Goal: Information Seeking & Learning: Find specific fact

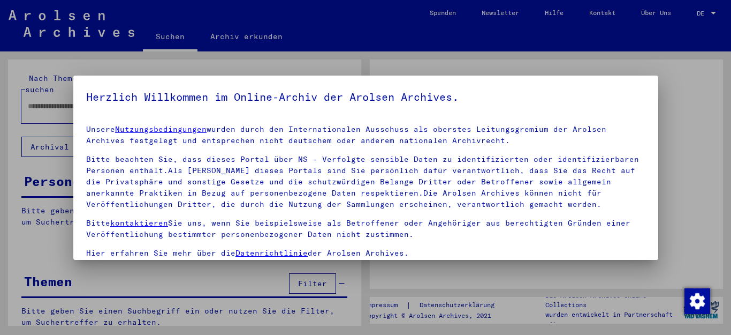
type input "*******"
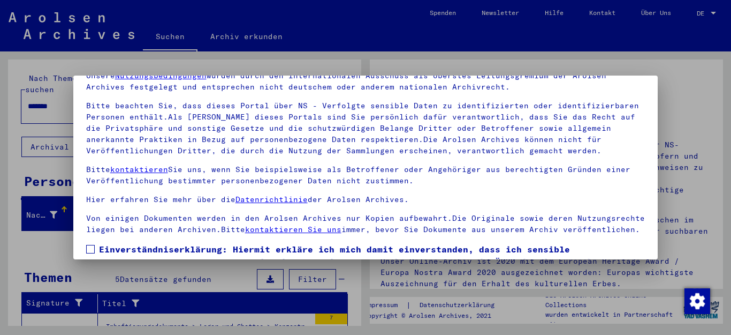
scroll to position [87, 0]
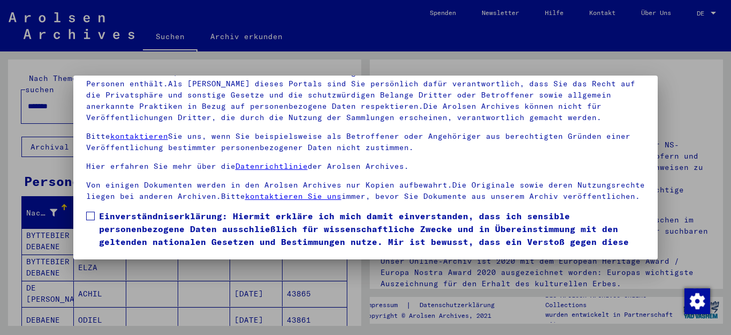
click at [89, 220] on span at bounding box center [90, 216] width 9 height 9
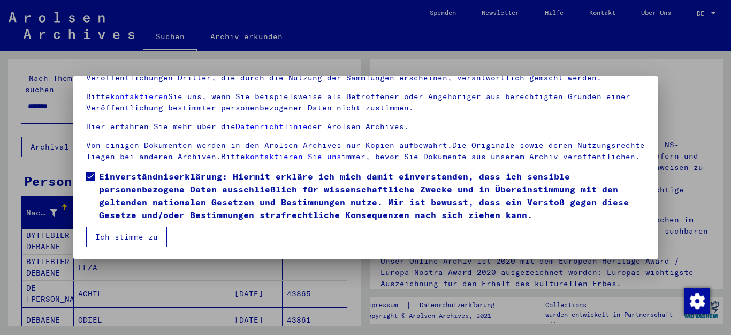
click at [102, 237] on button "Ich stimme zu" at bounding box center [126, 237] width 81 height 20
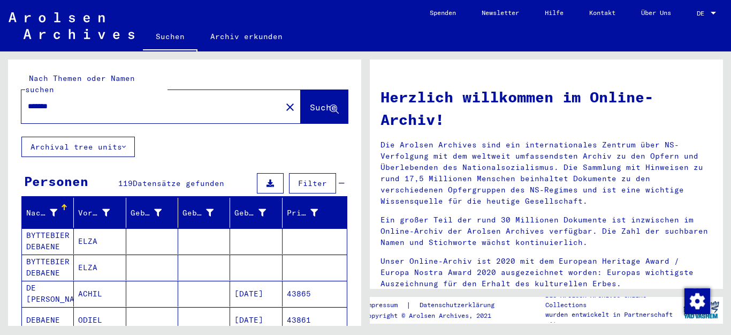
scroll to position [54, 0]
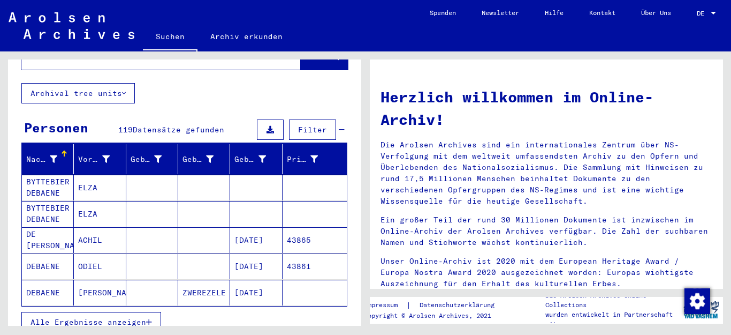
click at [149, 318] on icon "button" at bounding box center [149, 321] width 6 height 7
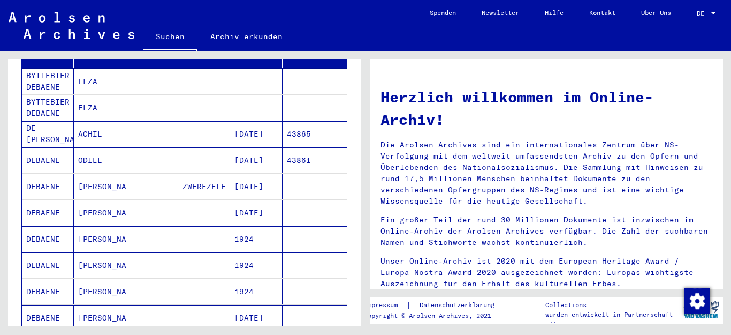
scroll to position [161, 0]
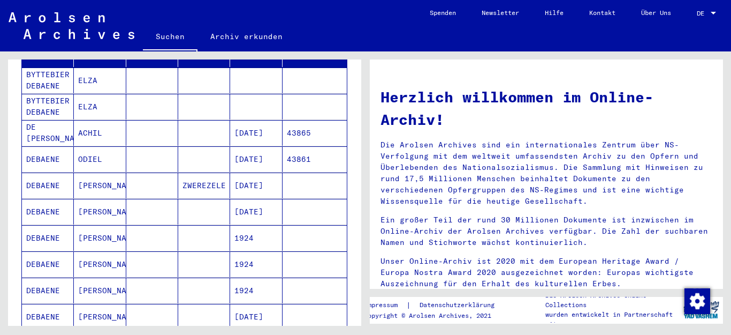
click at [199, 174] on mat-cell "ZWEREZELE" at bounding box center [204, 185] width 52 height 26
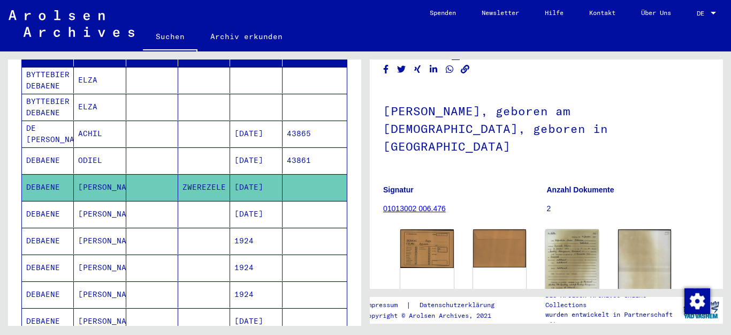
scroll to position [54, 0]
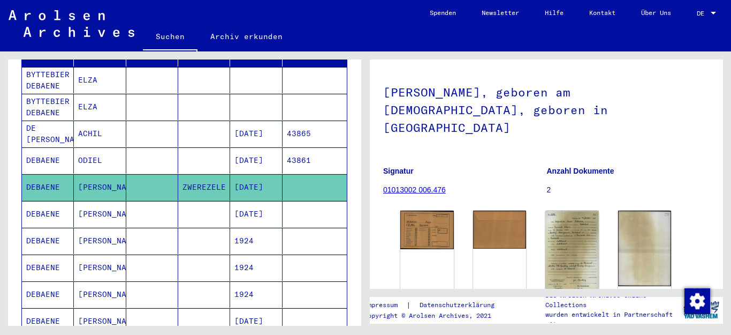
drag, startPoint x: 192, startPoint y: 228, endPoint x: 212, endPoint y: 234, distance: 20.8
click at [192, 228] on mat-cell at bounding box center [204, 241] width 52 height 26
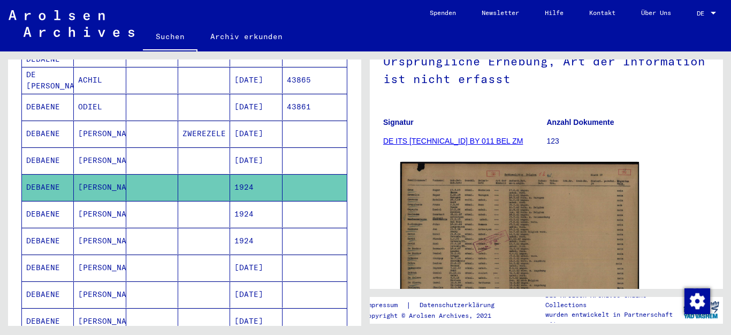
scroll to position [268, 0]
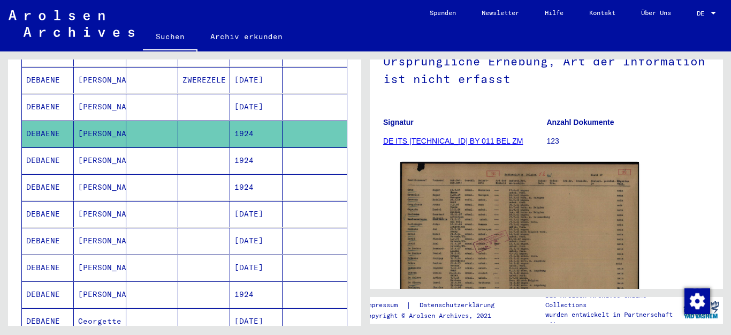
click at [202, 201] on mat-cell at bounding box center [204, 214] width 52 height 26
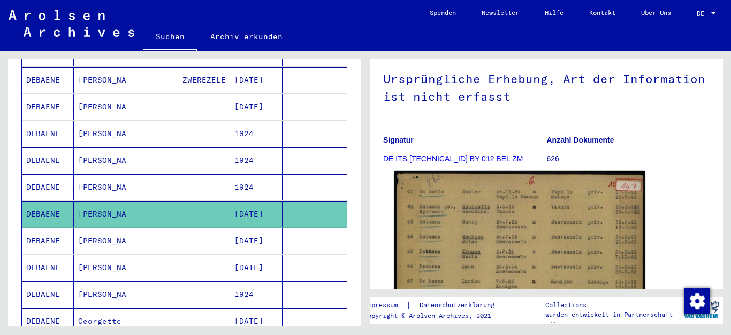
scroll to position [107, 0]
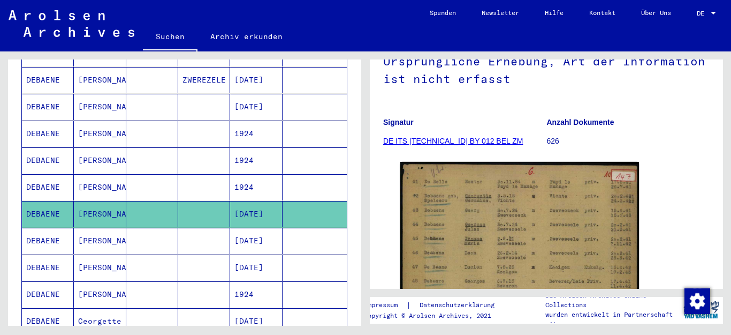
click at [207, 228] on mat-cell at bounding box center [204, 241] width 52 height 26
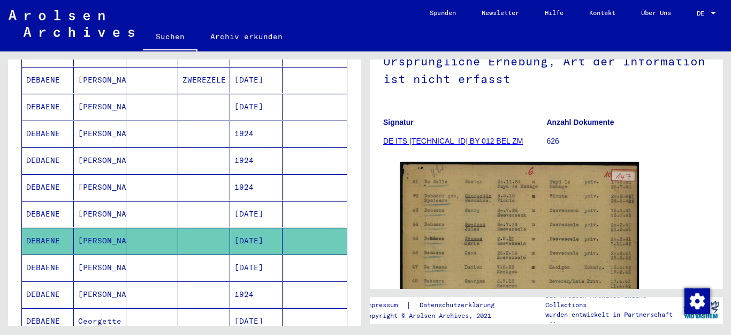
scroll to position [322, 0]
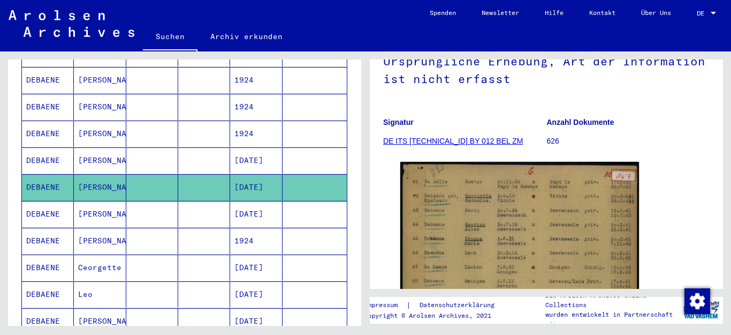
click at [188, 255] on mat-cell at bounding box center [204, 267] width 52 height 26
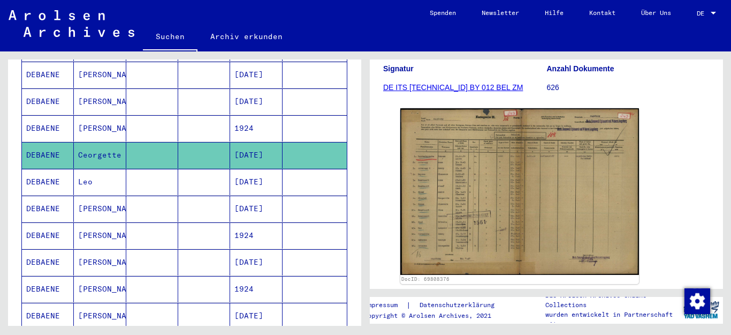
scroll to position [482, 0]
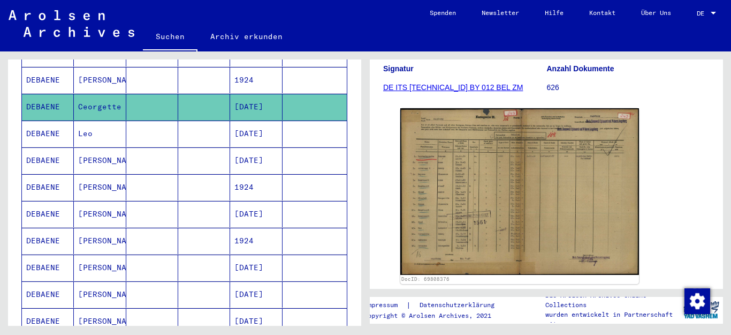
click at [193, 254] on mat-cell at bounding box center [204, 267] width 52 height 26
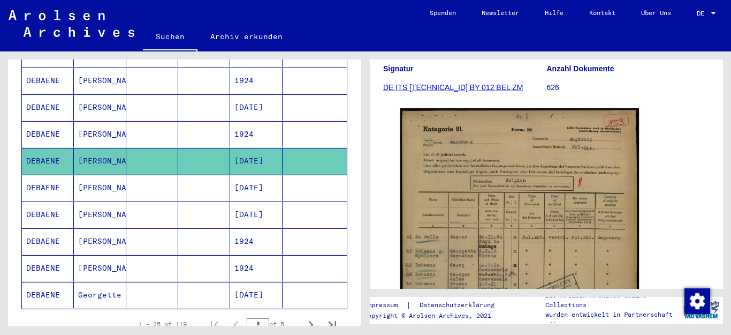
scroll to position [590, 0]
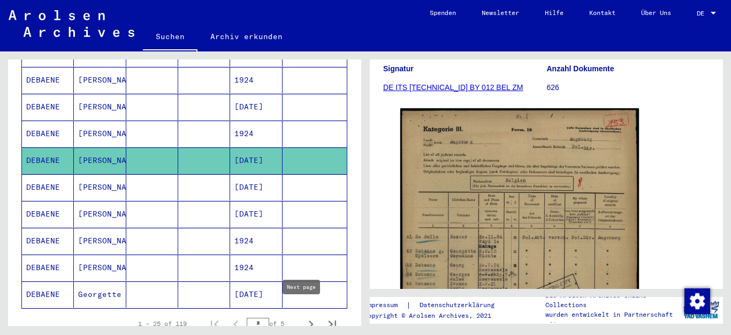
click at [309, 320] on icon "Next page" at bounding box center [311, 323] width 5 height 7
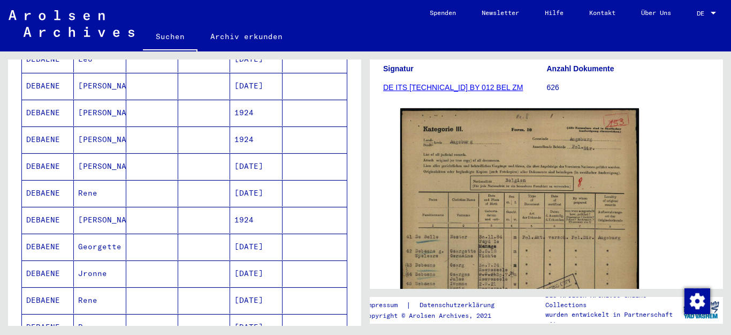
scroll to position [187, 0]
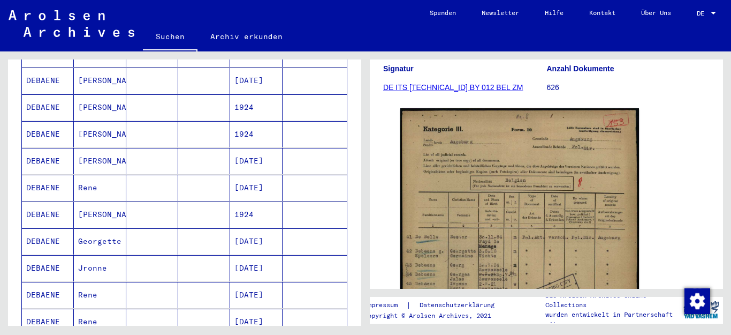
click at [209, 181] on mat-cell at bounding box center [204, 188] width 52 height 26
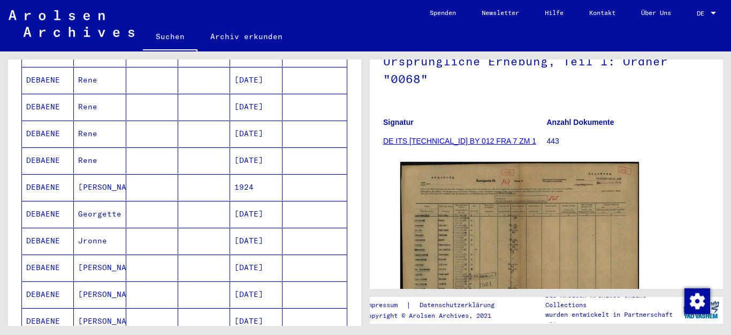
scroll to position [455, 0]
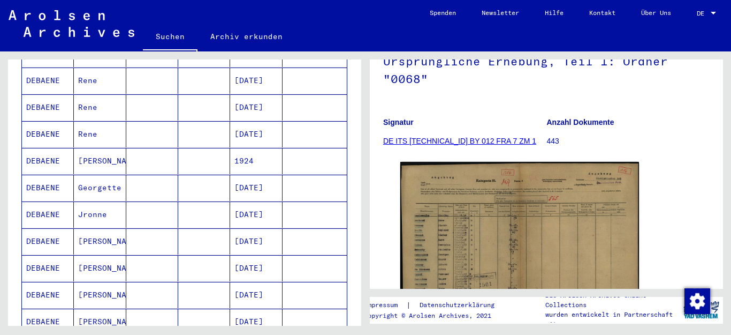
click at [198, 255] on mat-cell at bounding box center [204, 268] width 52 height 26
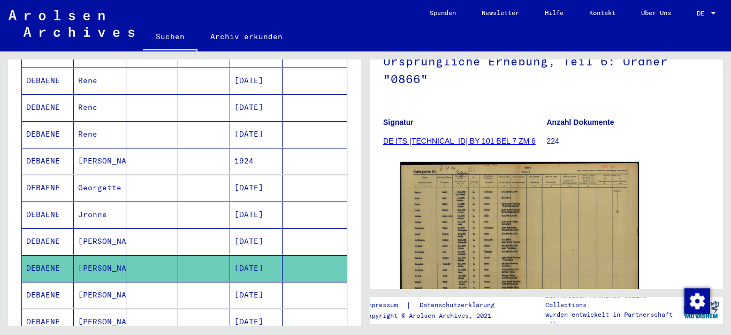
scroll to position [509, 0]
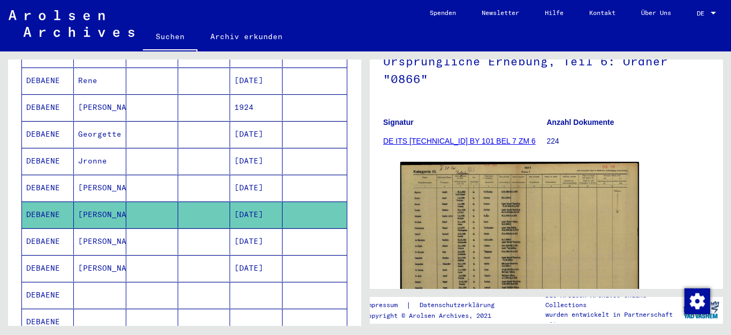
click at [186, 256] on mat-cell at bounding box center [204, 268] width 52 height 26
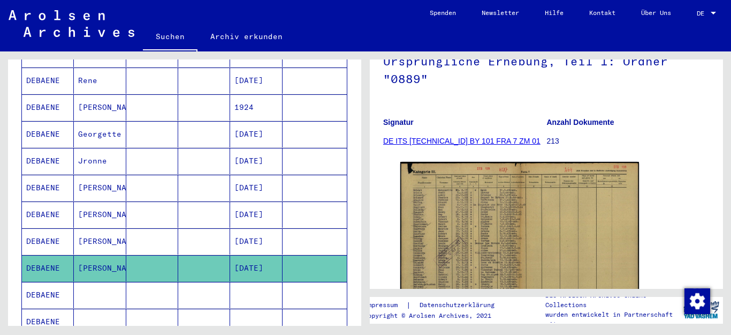
scroll to position [562, 0]
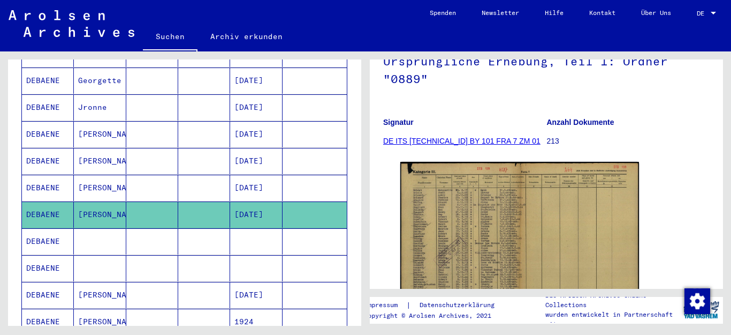
click at [181, 230] on mat-cell at bounding box center [204, 241] width 52 height 26
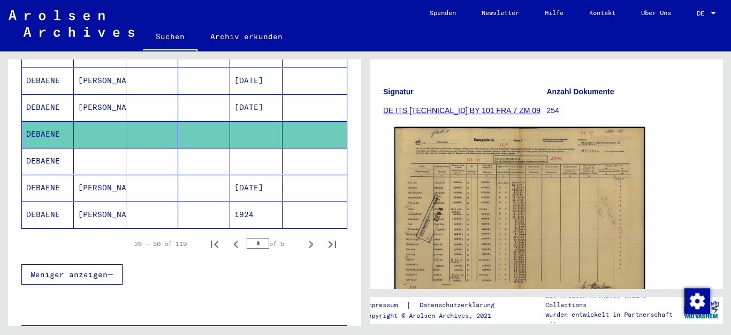
scroll to position [161, 0]
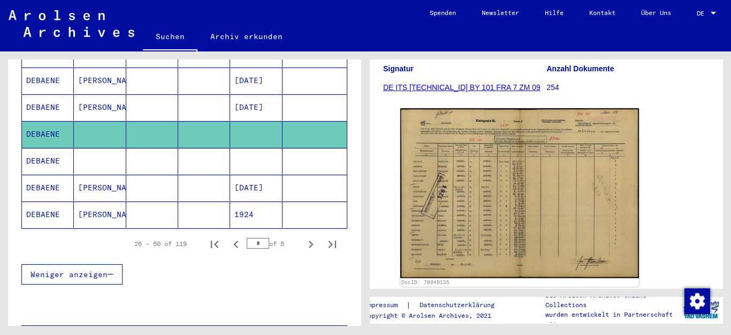
click at [207, 180] on mat-cell at bounding box center [204, 188] width 52 height 26
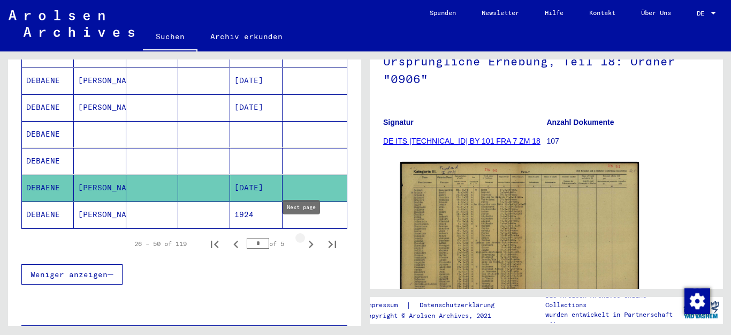
click at [304, 237] on icon "Next page" at bounding box center [311, 244] width 15 height 15
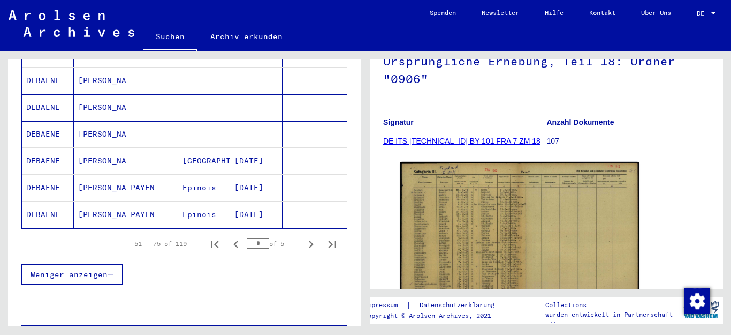
click at [161, 180] on mat-cell "PAYEN" at bounding box center [152, 188] width 52 height 26
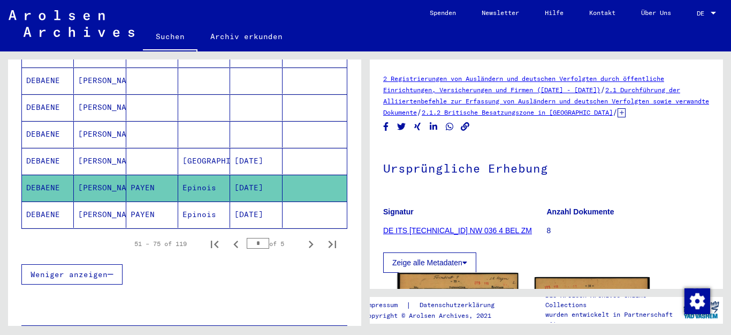
scroll to position [107, 0]
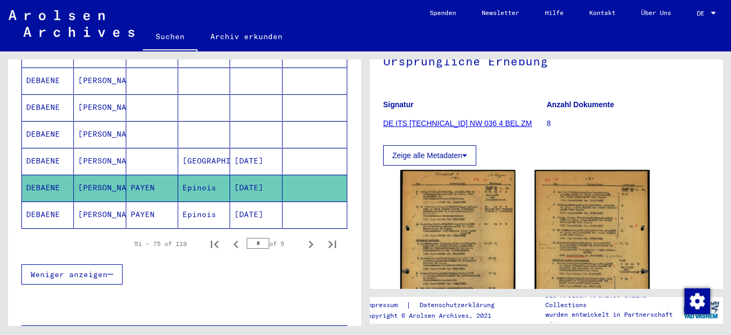
click at [180, 202] on mat-cell "Epinois" at bounding box center [204, 214] width 52 height 26
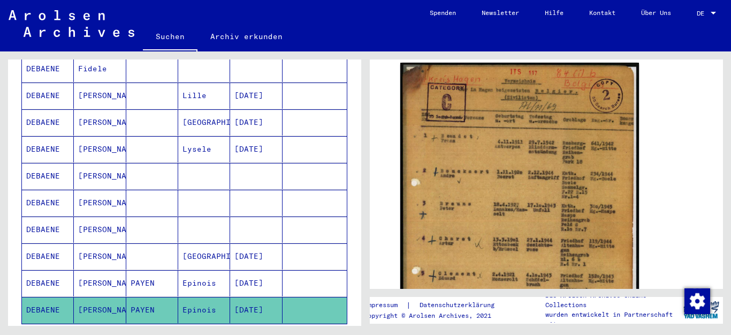
scroll to position [562, 0]
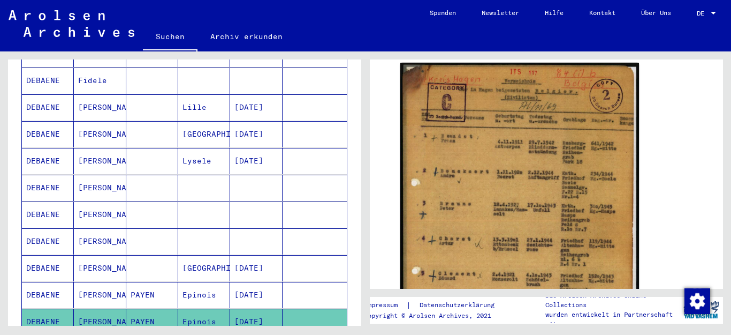
click at [150, 255] on mat-cell at bounding box center [152, 268] width 52 height 26
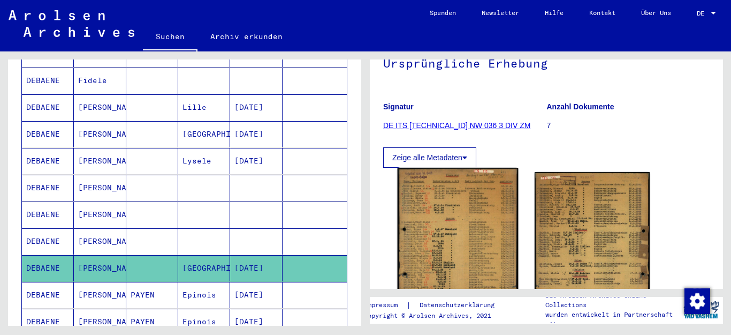
scroll to position [161, 0]
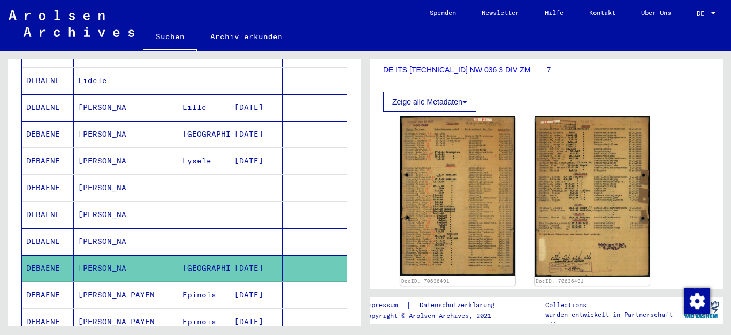
click at [151, 229] on mat-cell at bounding box center [152, 241] width 52 height 26
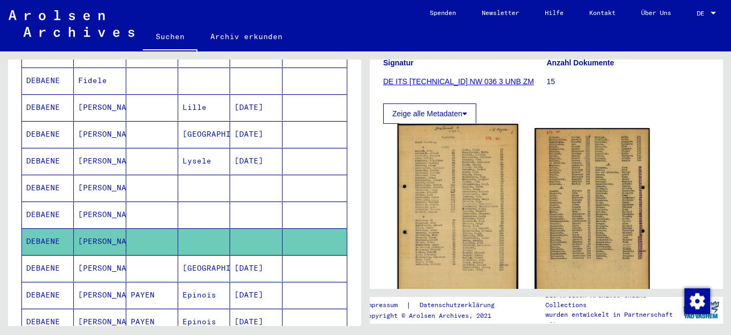
scroll to position [161, 0]
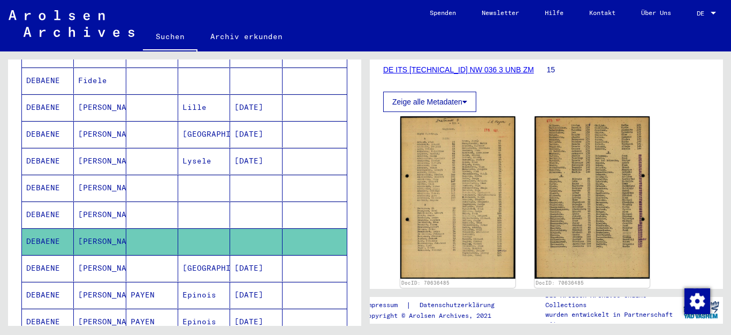
click at [202, 201] on mat-cell at bounding box center [204, 214] width 52 height 26
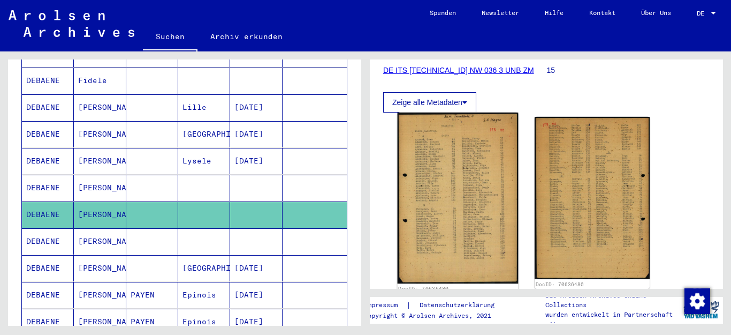
scroll to position [161, 0]
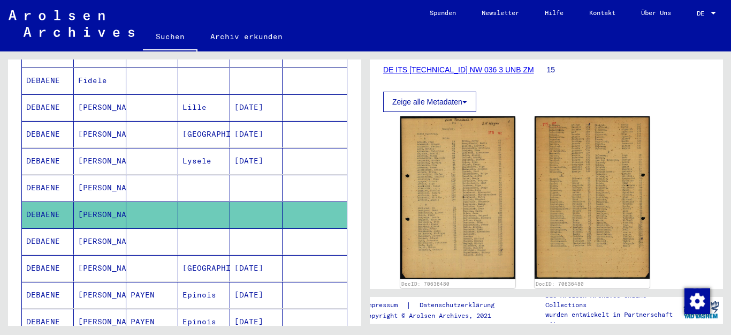
click at [202, 175] on mat-cell at bounding box center [204, 188] width 52 height 26
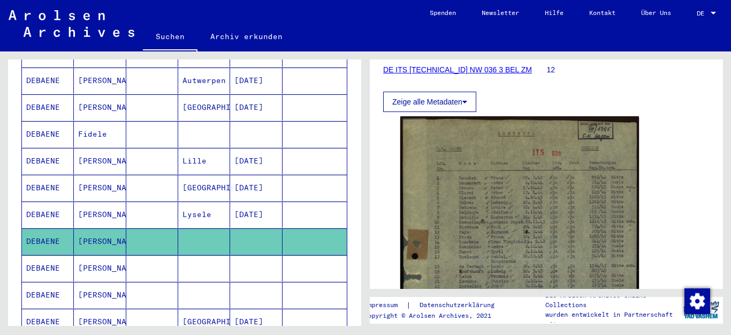
scroll to position [455, 0]
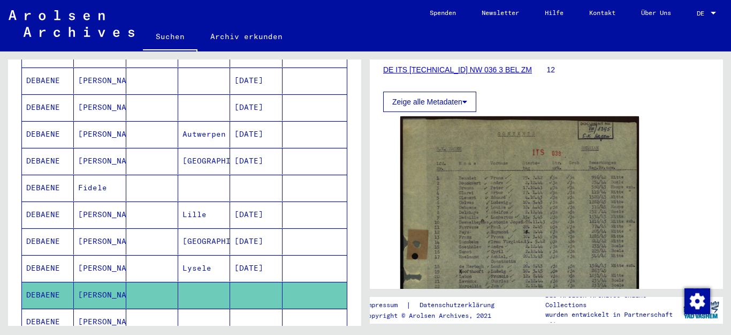
click at [208, 175] on mat-cell at bounding box center [204, 188] width 52 height 26
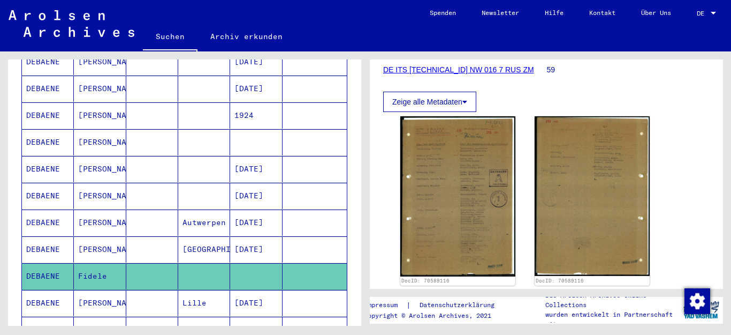
scroll to position [348, 0]
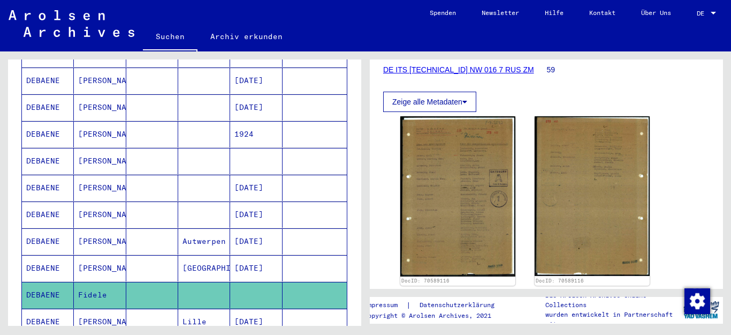
click at [196, 148] on mat-cell at bounding box center [204, 161] width 52 height 26
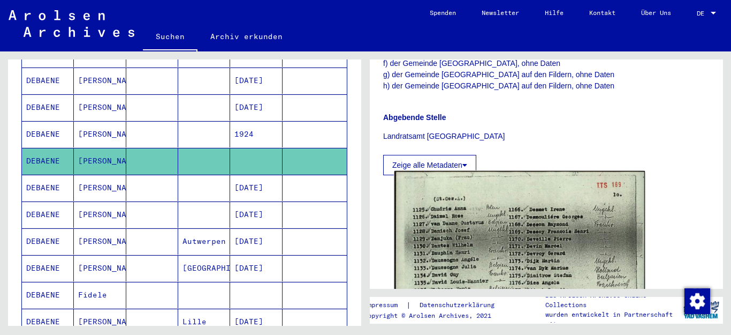
scroll to position [428, 0]
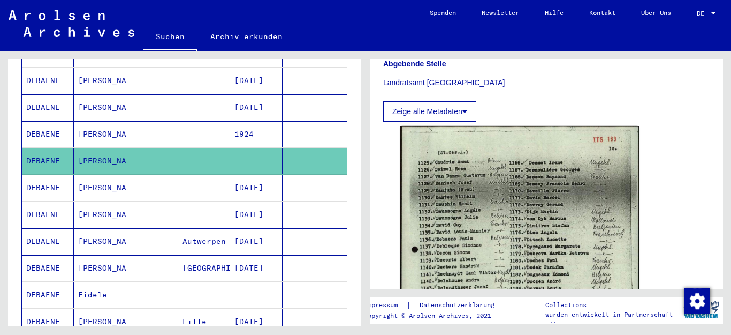
click at [187, 124] on mat-cell at bounding box center [204, 134] width 52 height 26
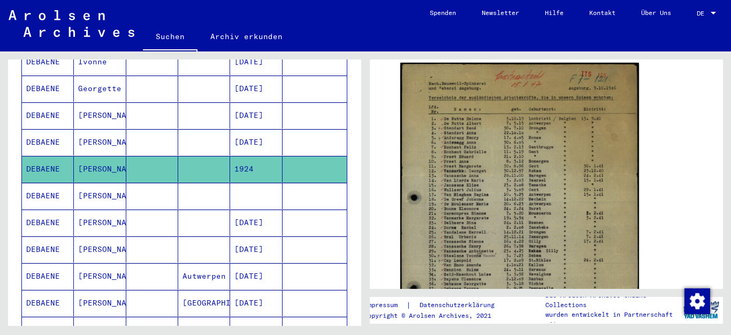
scroll to position [295, 0]
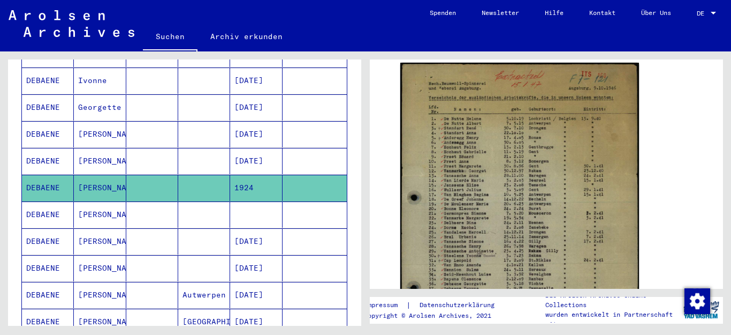
click at [190, 121] on mat-cell at bounding box center [204, 134] width 52 height 26
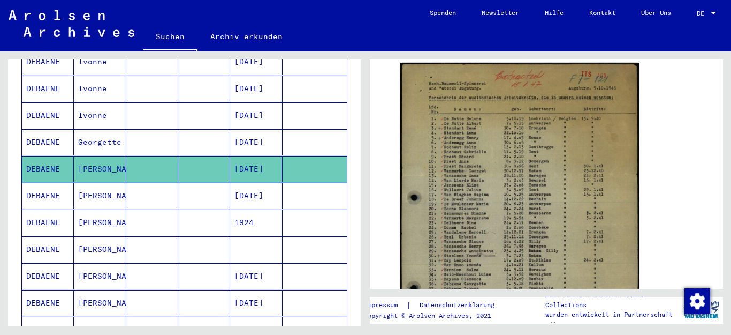
scroll to position [241, 0]
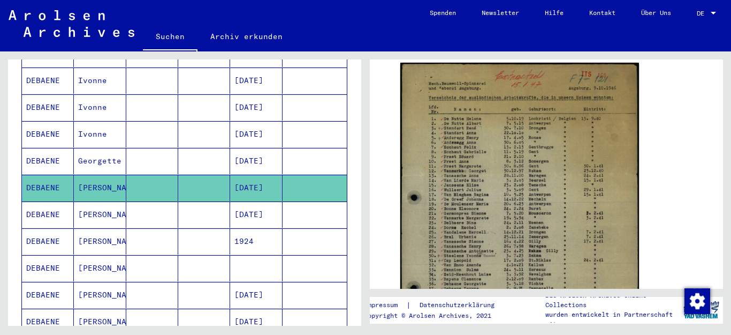
click at [200, 149] on mat-cell at bounding box center [204, 161] width 52 height 26
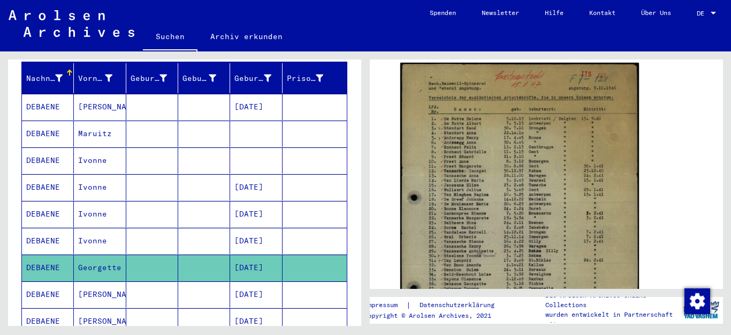
scroll to position [134, 0]
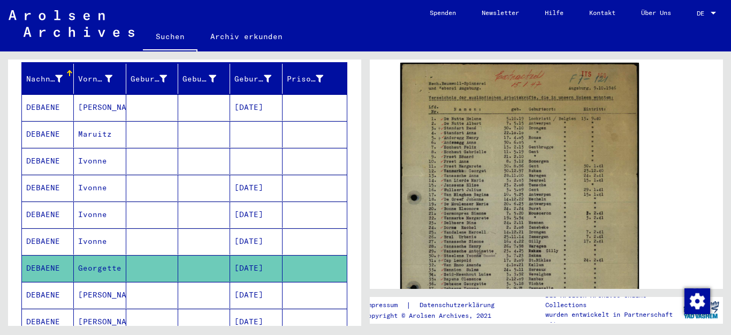
click at [188, 127] on mat-cell at bounding box center [204, 134] width 52 height 26
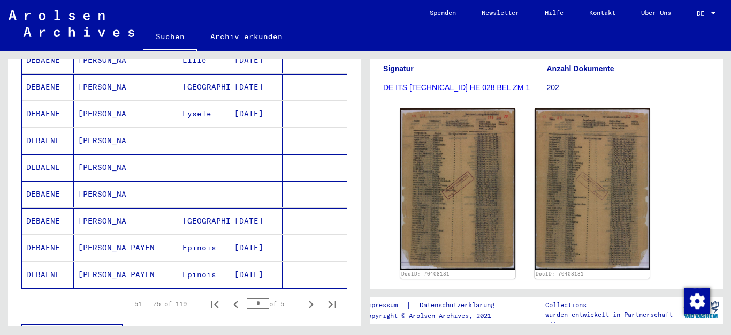
scroll to position [669, 0]
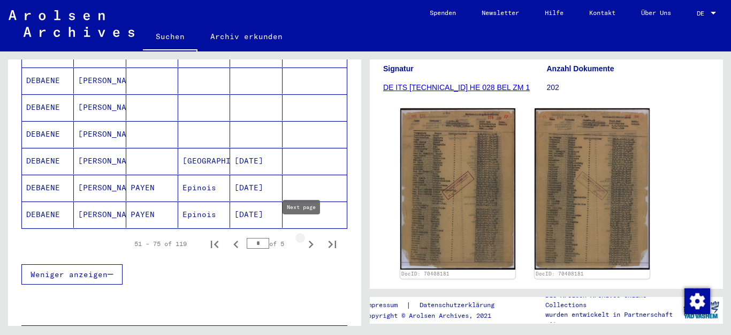
click at [304, 237] on icon "Next page" at bounding box center [311, 244] width 15 height 15
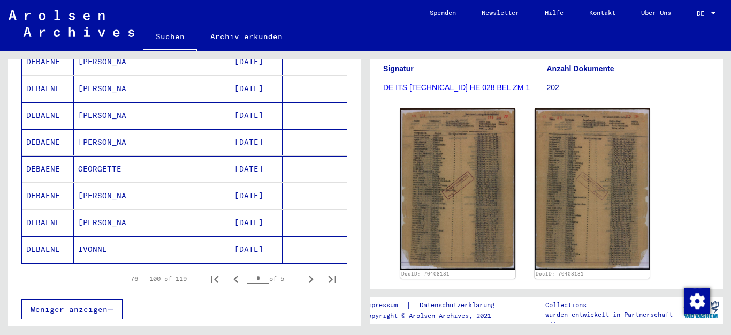
scroll to position [616, 0]
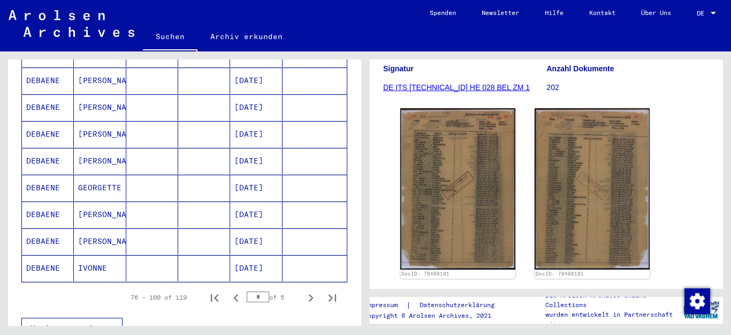
click at [185, 121] on mat-cell at bounding box center [204, 134] width 52 height 26
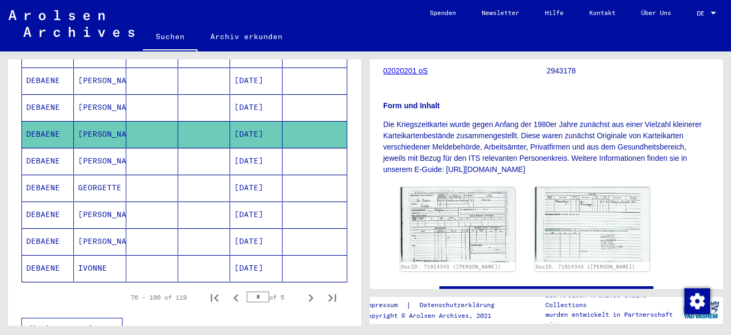
scroll to position [161, 0]
click at [196, 148] on mat-cell at bounding box center [204, 161] width 52 height 26
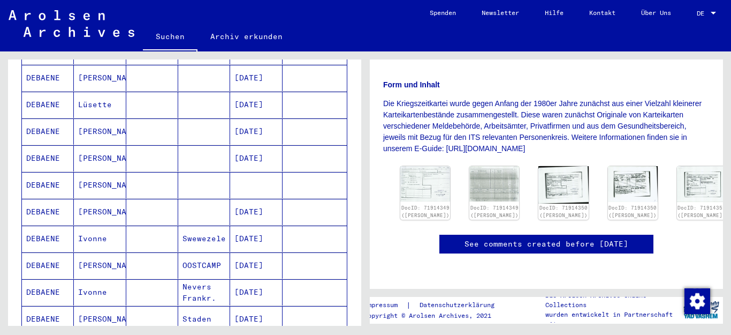
scroll to position [348, 0]
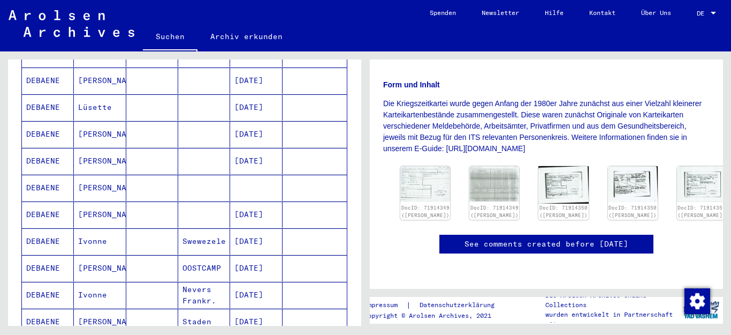
click at [191, 148] on mat-cell at bounding box center [204, 161] width 52 height 26
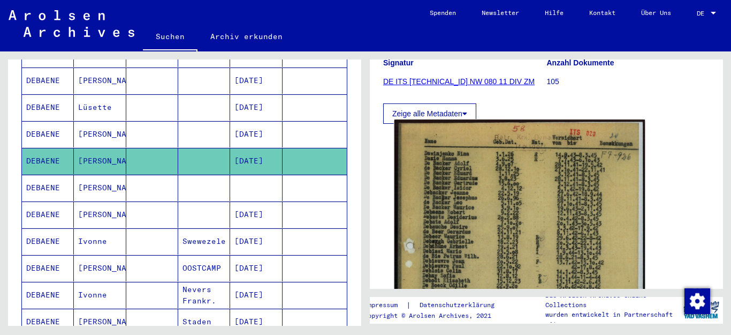
scroll to position [161, 0]
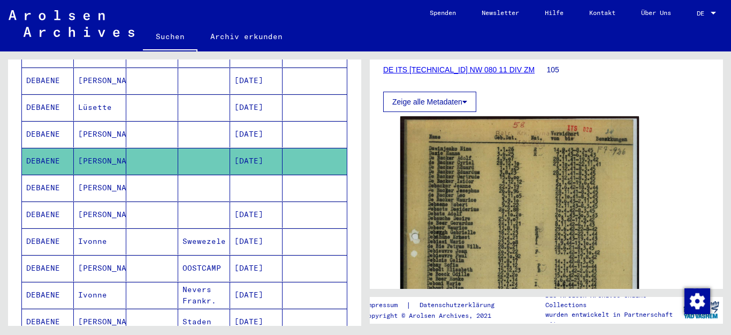
click at [192, 122] on mat-cell at bounding box center [204, 134] width 52 height 26
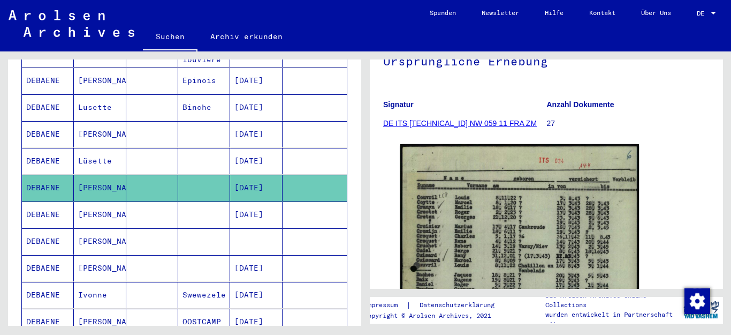
scroll to position [241, 0]
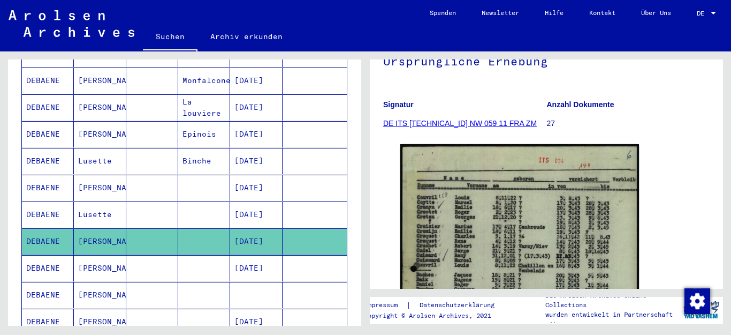
click at [180, 207] on mat-cell at bounding box center [204, 214] width 52 height 26
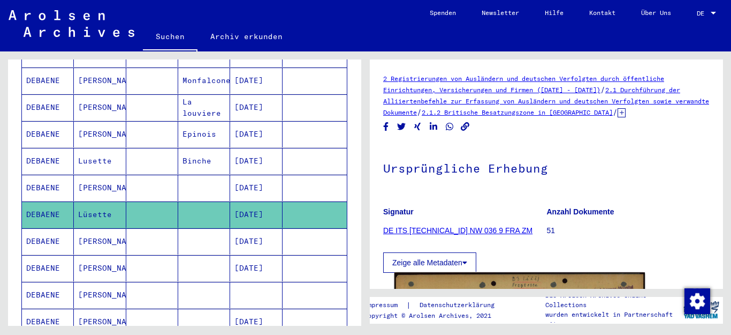
scroll to position [107, 0]
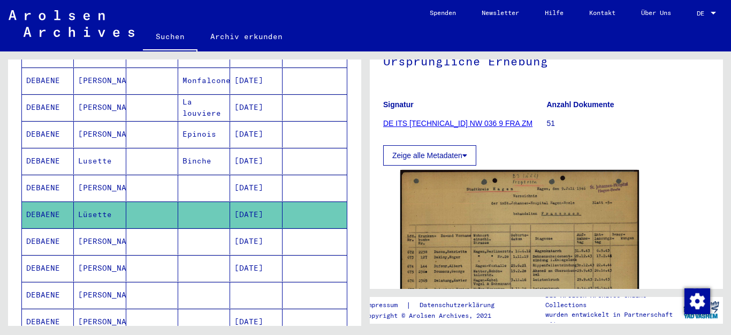
click at [189, 175] on mat-cell at bounding box center [204, 188] width 52 height 26
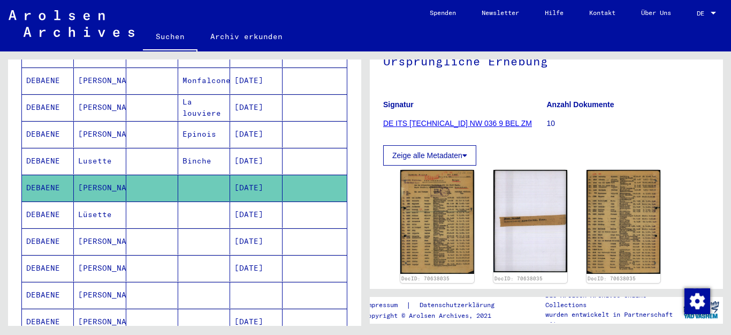
scroll to position [214, 0]
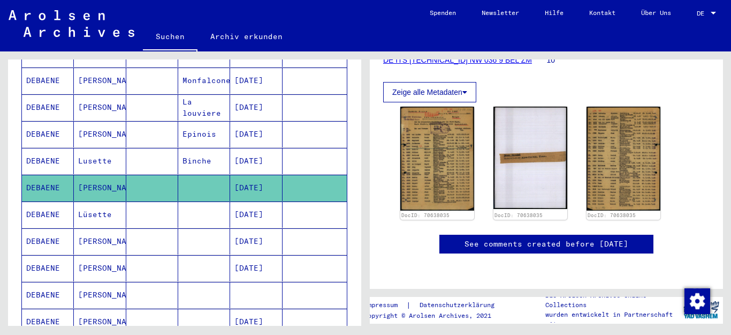
click at [201, 201] on mat-cell at bounding box center [204, 214] width 52 height 26
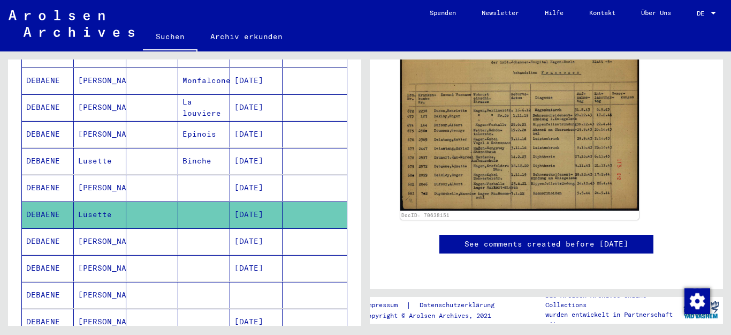
scroll to position [428, 0]
click at [195, 152] on mat-cell "Binche" at bounding box center [204, 161] width 52 height 26
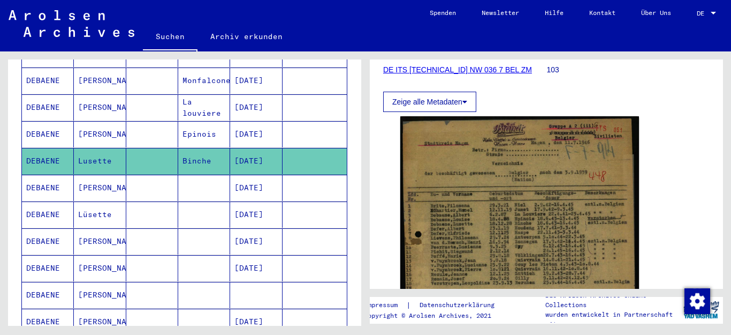
click at [190, 122] on mat-cell "Epinois" at bounding box center [204, 134] width 52 height 26
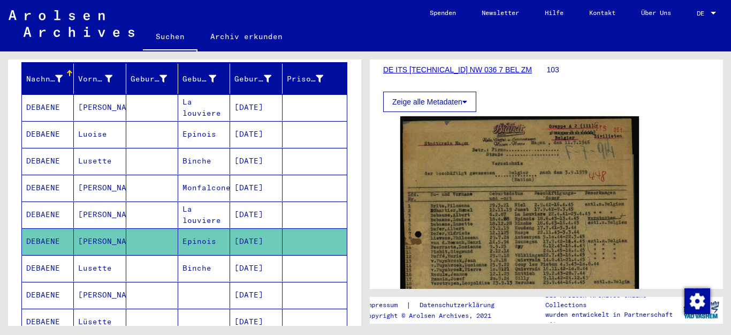
drag, startPoint x: 159, startPoint y: 147, endPoint x: 169, endPoint y: 147, distance: 10.7
click at [162, 148] on mat-cell at bounding box center [152, 161] width 52 height 26
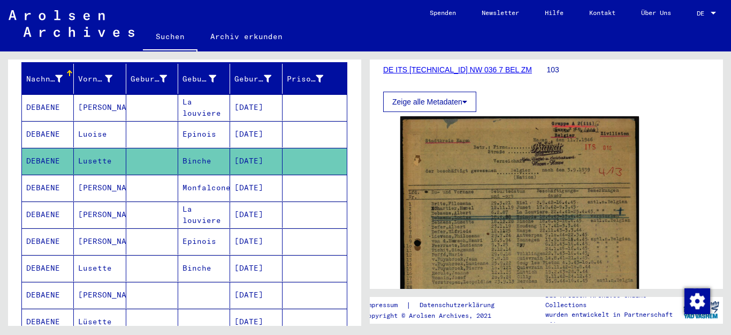
click at [146, 121] on mat-cell at bounding box center [152, 134] width 52 height 26
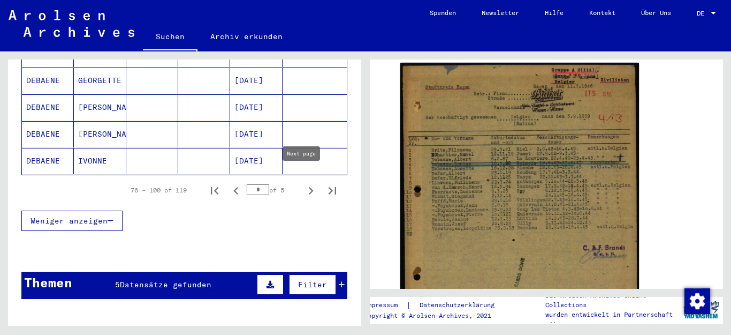
click at [304, 183] on icon "Next page" at bounding box center [311, 190] width 15 height 15
type input "*"
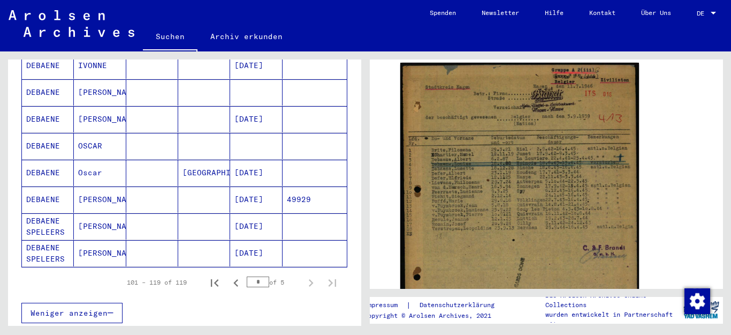
scroll to position [455, 0]
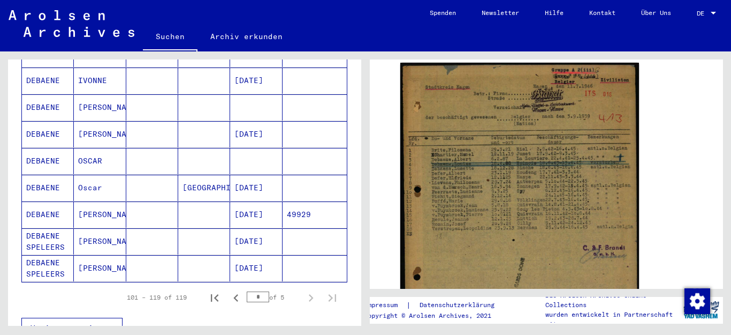
click at [198, 255] on mat-cell at bounding box center [204, 268] width 52 height 26
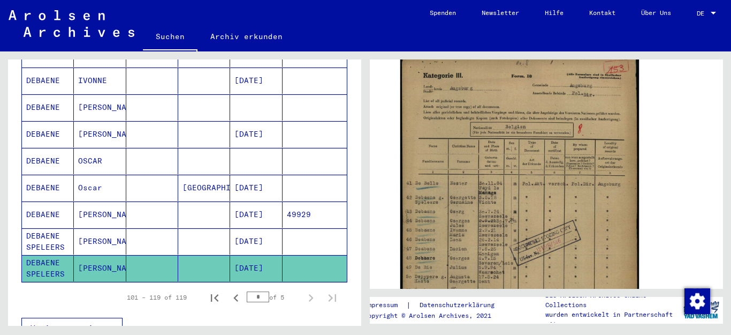
drag, startPoint x: 213, startPoint y: 208, endPoint x: 222, endPoint y: 204, distance: 10.1
click at [213, 208] on mat-cell at bounding box center [204, 214] width 52 height 26
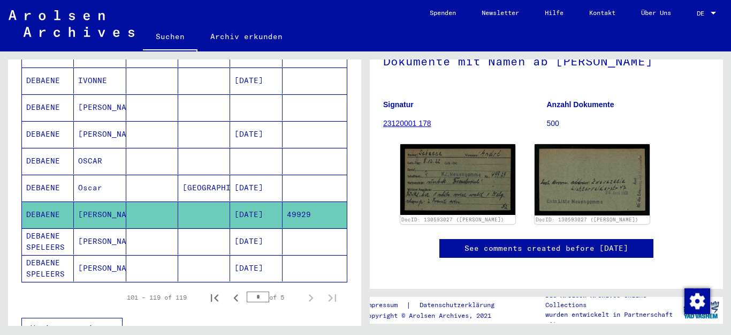
click at [191, 150] on mat-cell at bounding box center [204, 161] width 52 height 26
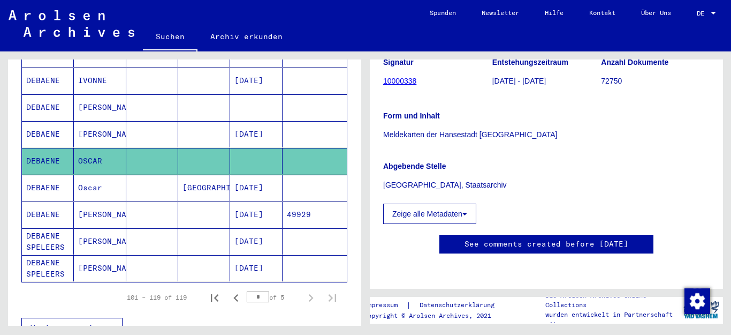
scroll to position [402, 0]
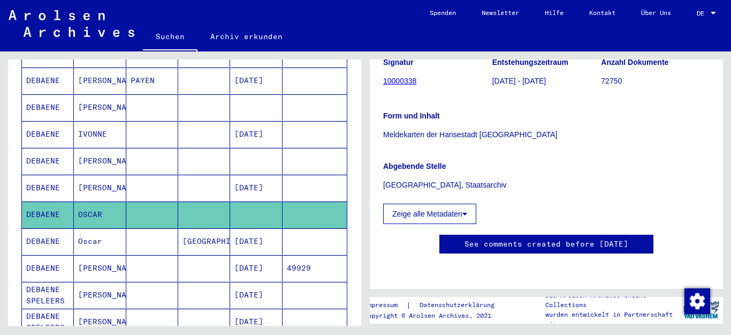
click at [184, 151] on mat-cell at bounding box center [204, 161] width 52 height 26
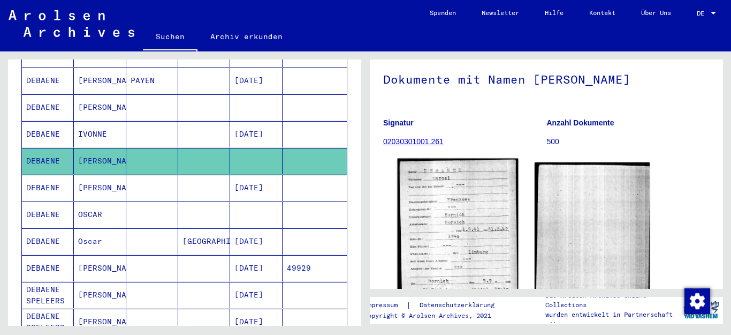
scroll to position [112, 0]
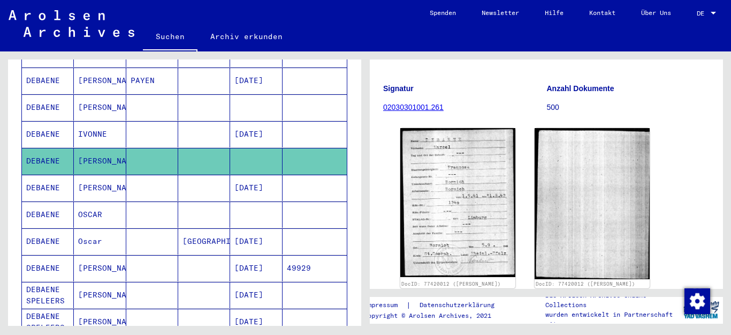
click at [205, 127] on mat-cell at bounding box center [204, 134] width 52 height 26
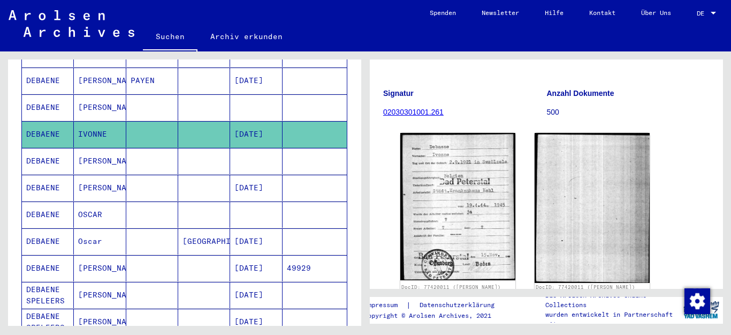
scroll to position [348, 0]
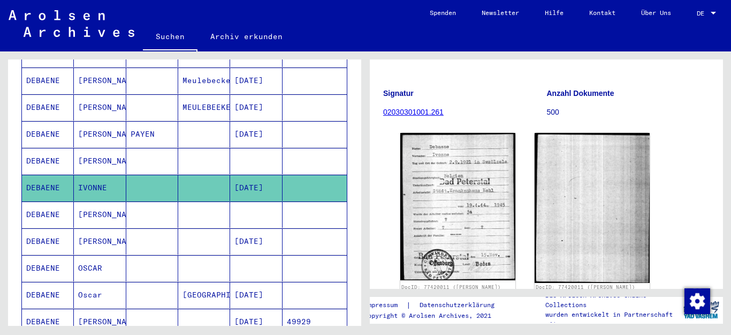
click at [198, 148] on mat-cell at bounding box center [204, 161] width 52 height 26
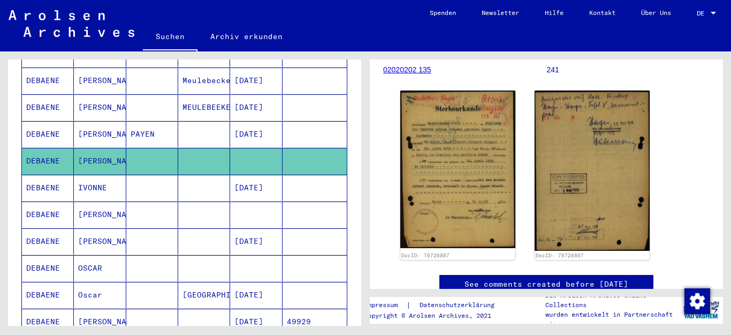
click at [183, 121] on mat-cell at bounding box center [204, 134] width 52 height 26
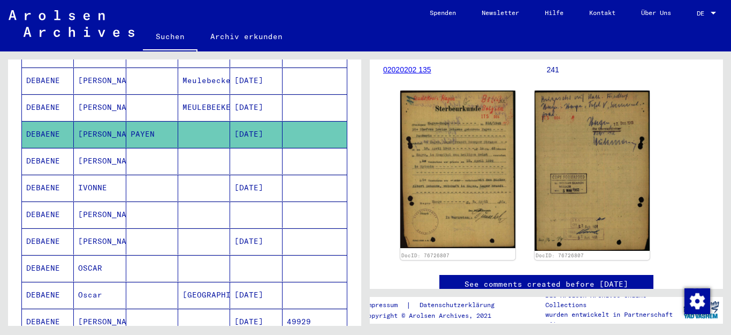
click at [207, 122] on mat-cell at bounding box center [204, 134] width 52 height 26
click at [200, 149] on mat-cell at bounding box center [204, 161] width 52 height 26
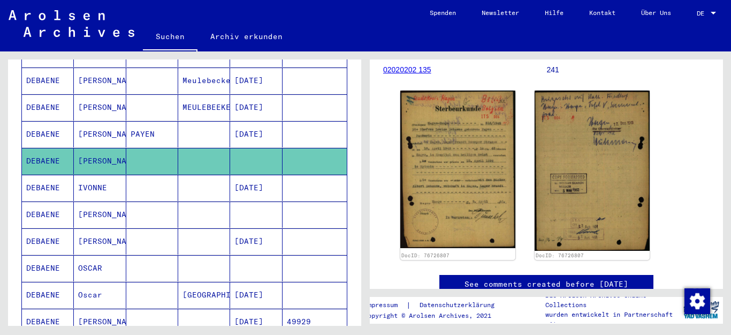
click at [201, 122] on mat-cell at bounding box center [204, 134] width 52 height 26
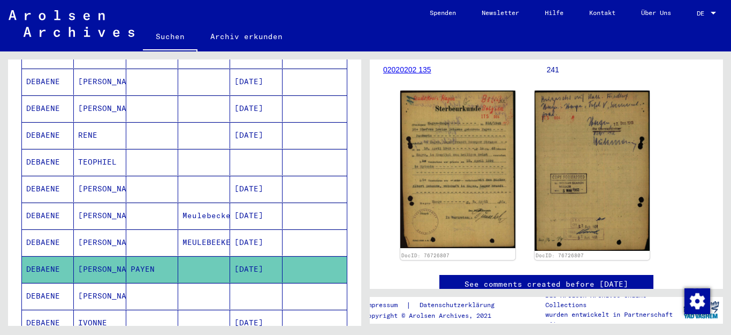
scroll to position [187, 0]
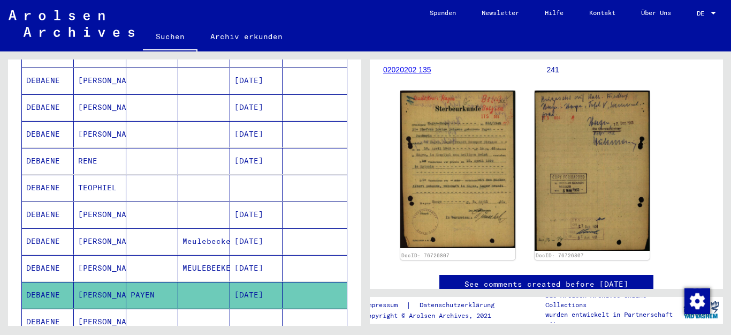
click at [203, 121] on mat-cell at bounding box center [204, 134] width 52 height 26
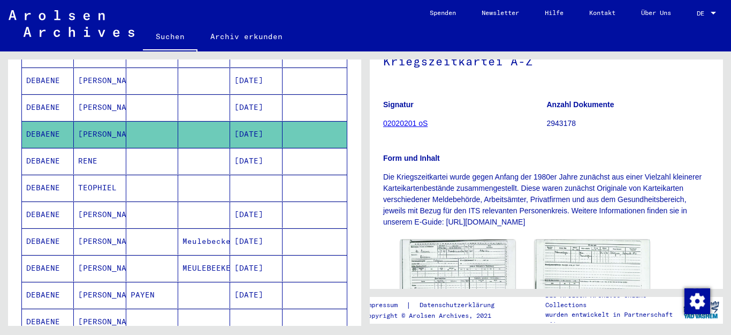
scroll to position [214, 0]
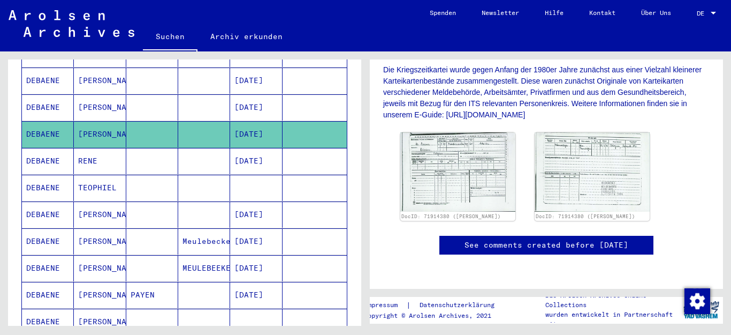
click at [195, 97] on mat-cell at bounding box center [204, 107] width 52 height 26
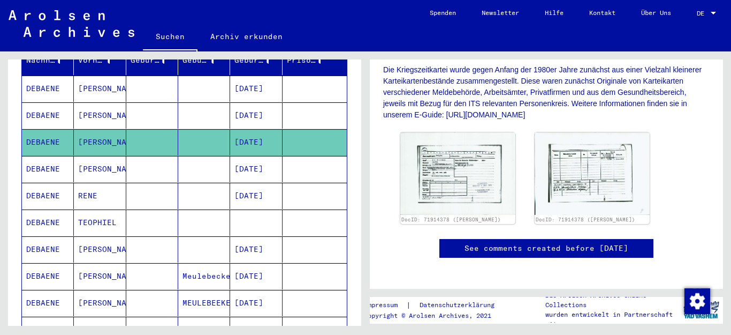
scroll to position [134, 0]
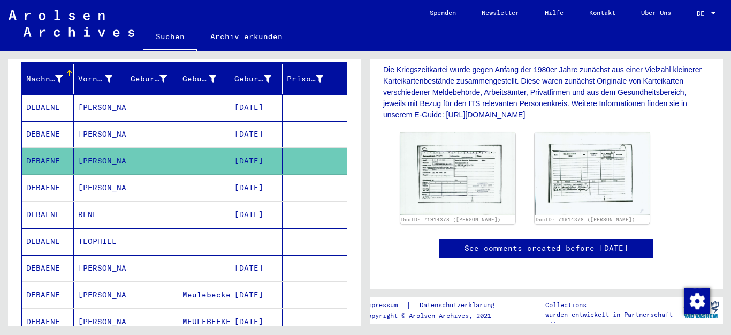
click at [198, 95] on mat-cell at bounding box center [204, 107] width 52 height 26
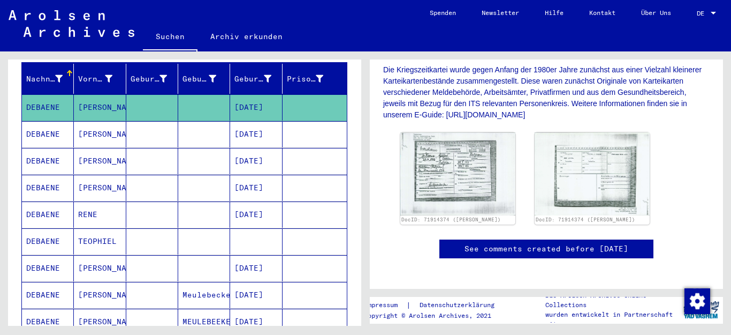
click at [199, 121] on mat-cell at bounding box center [204, 134] width 52 height 26
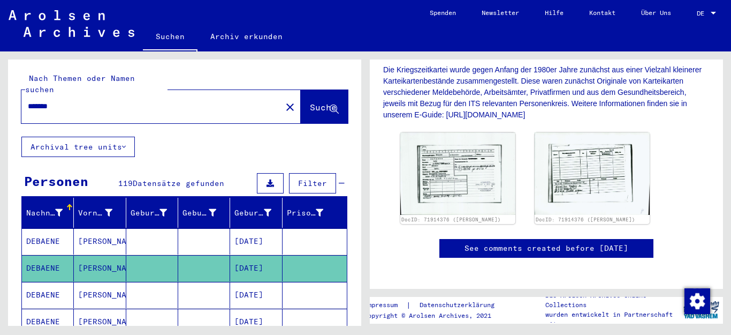
drag, startPoint x: 88, startPoint y: 96, endPoint x: 26, endPoint y: 92, distance: 62.3
click at [26, 94] on div "*******" at bounding box center [148, 106] width 254 height 24
type input "**********"
click at [310, 102] on span "Suche" at bounding box center [323, 107] width 27 height 11
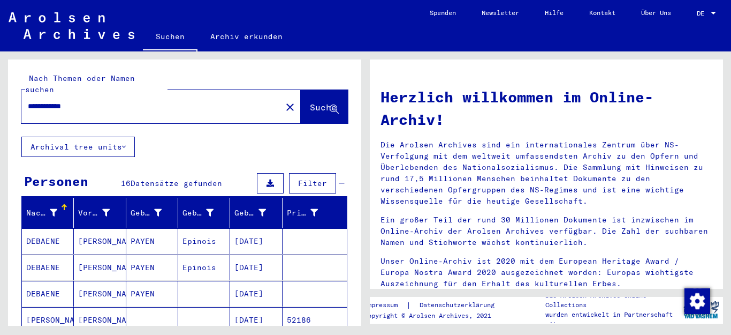
click at [203, 229] on mat-cell "Epinois" at bounding box center [204, 241] width 52 height 26
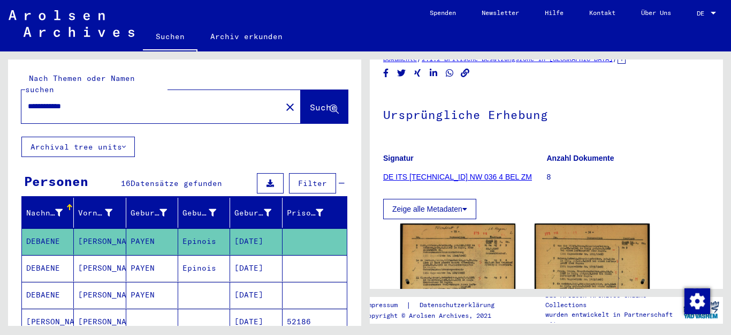
scroll to position [161, 0]
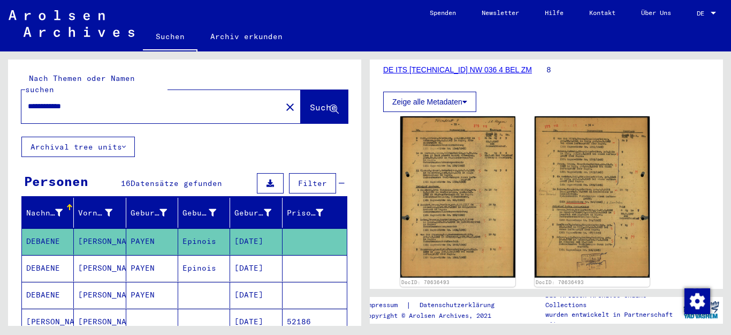
click at [192, 257] on mat-cell "Epinois" at bounding box center [204, 268] width 52 height 26
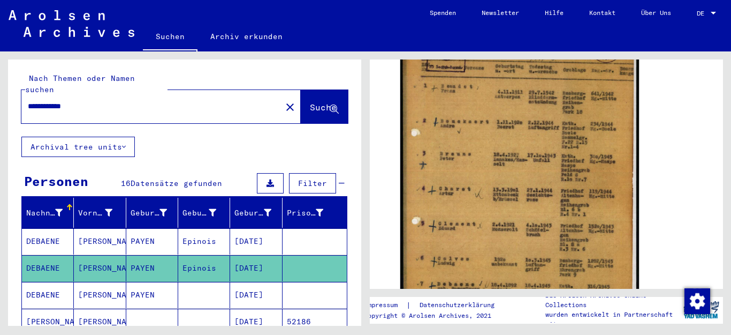
scroll to position [268, 0]
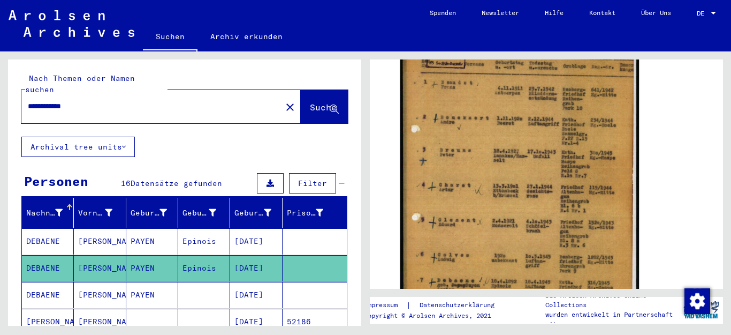
click at [183, 282] on mat-cell at bounding box center [204, 295] width 52 height 26
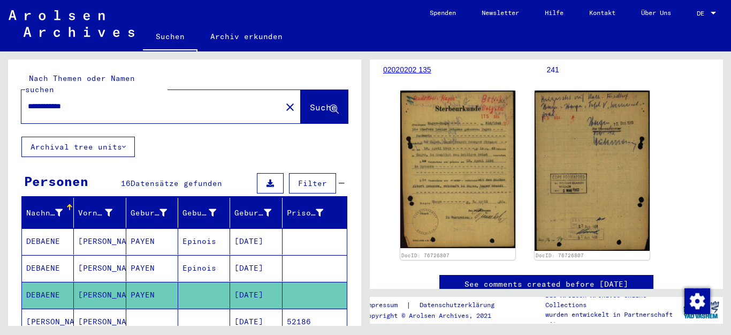
scroll to position [54, 0]
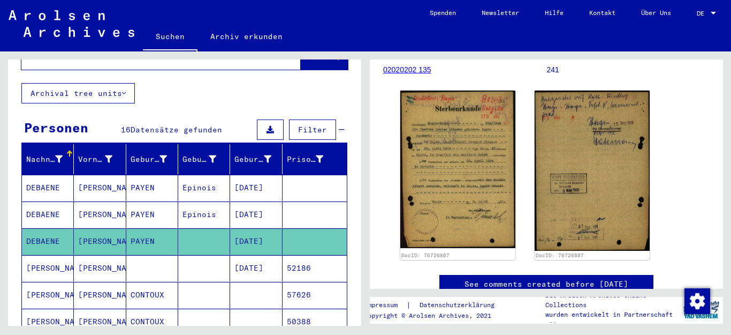
click at [212, 255] on mat-cell at bounding box center [204, 268] width 52 height 26
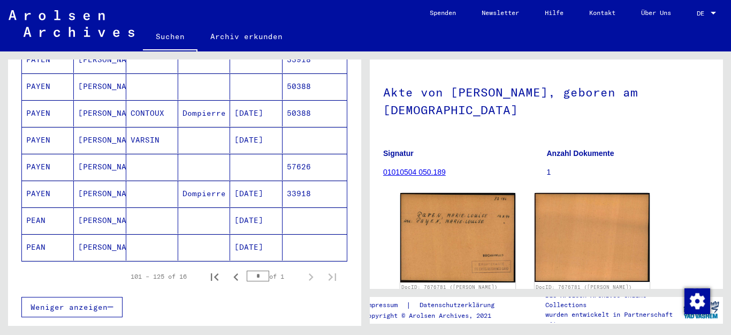
scroll to position [428, 0]
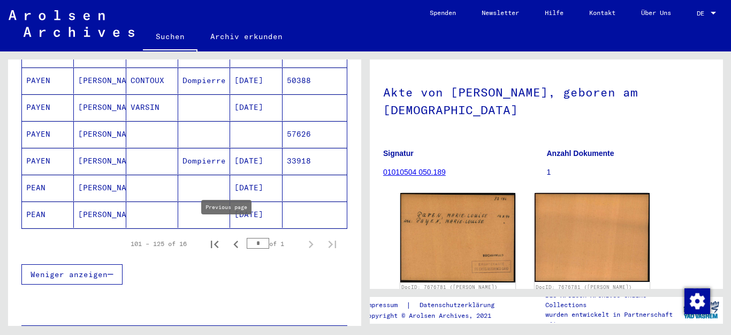
click at [233, 240] on icon "Previous page" at bounding box center [235, 243] width 5 height 7
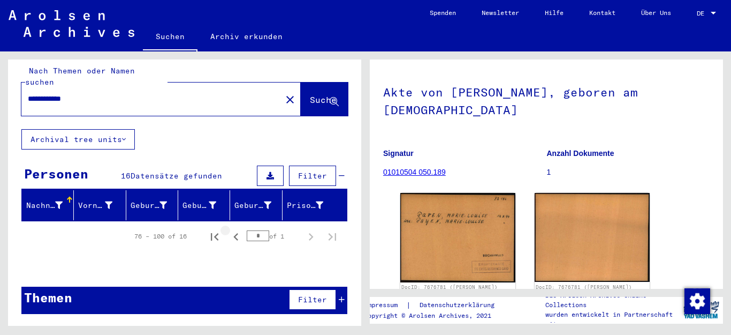
scroll to position [0, 0]
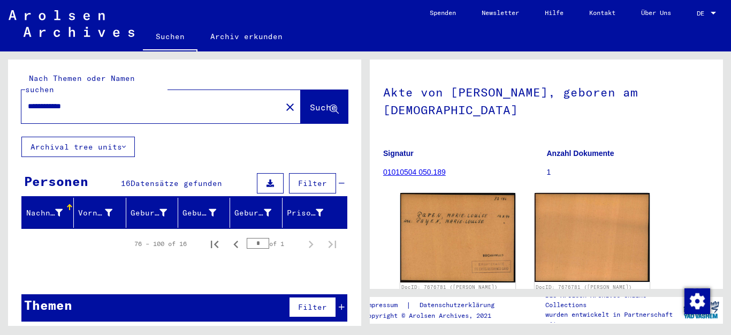
click at [235, 237] on icon "Previous page" at bounding box center [236, 244] width 15 height 15
click at [236, 240] on icon "Previous page" at bounding box center [235, 243] width 5 height 7
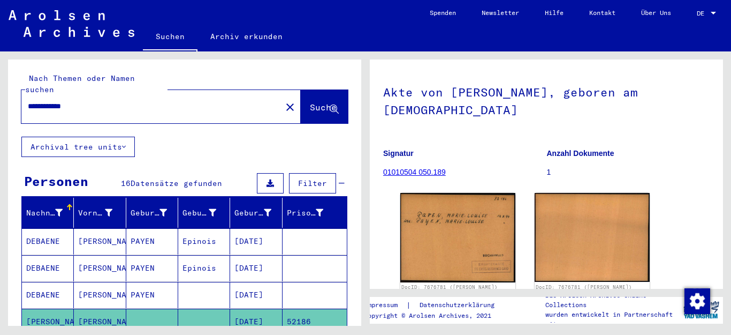
type input "*"
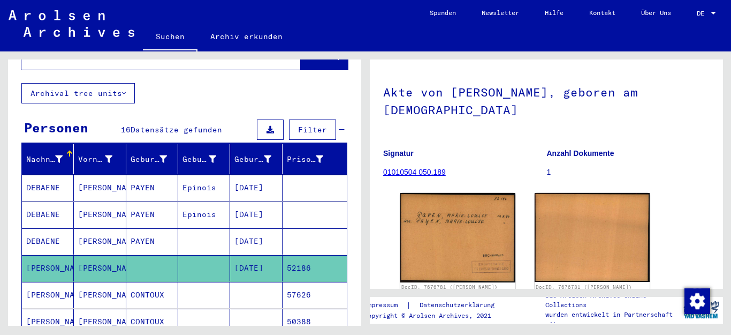
click at [202, 178] on mat-cell "Epinois" at bounding box center [204, 188] width 52 height 26
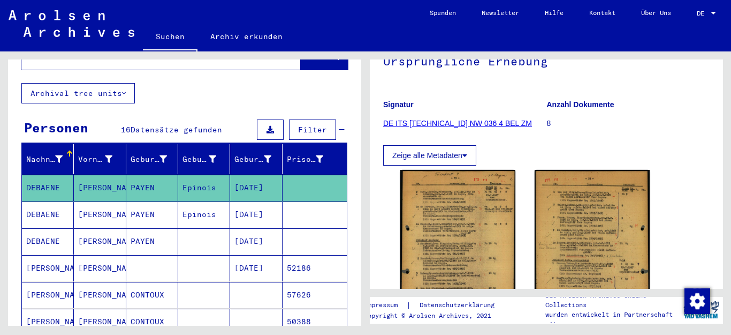
scroll to position [161, 0]
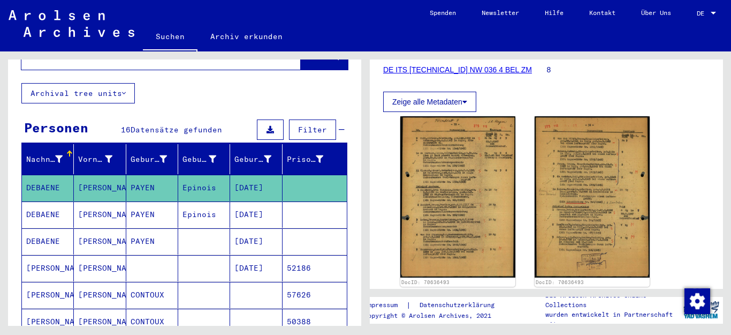
click at [206, 205] on mat-cell "Epinois" at bounding box center [204, 214] width 52 height 26
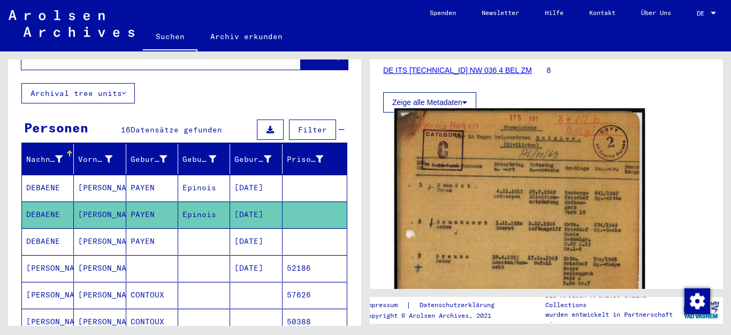
scroll to position [161, 0]
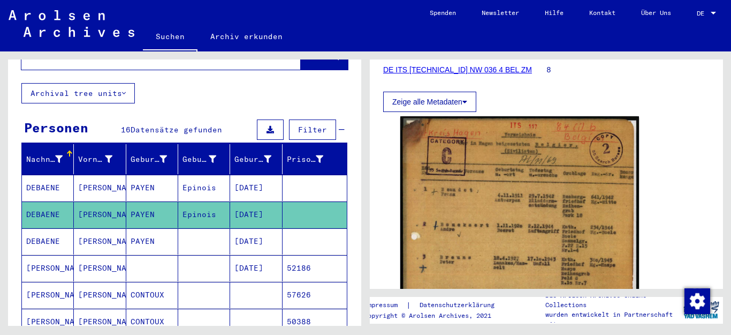
click at [201, 230] on mat-cell at bounding box center [204, 241] width 52 height 26
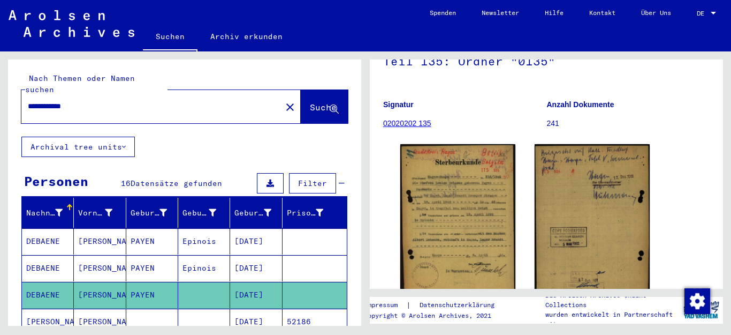
click at [101, 101] on input "**********" at bounding box center [151, 106] width 247 height 11
type input "*****"
click at [314, 90] on button "Suche" at bounding box center [324, 106] width 47 height 33
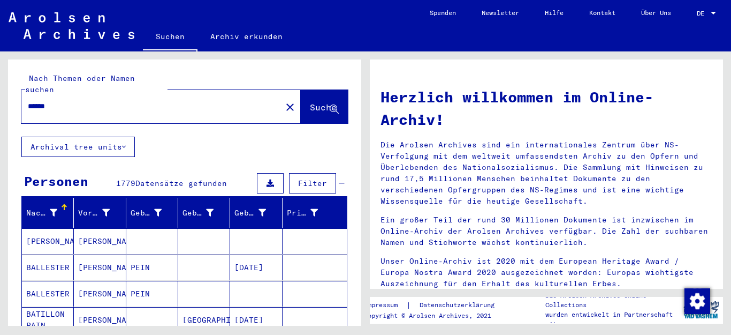
scroll to position [54, 0]
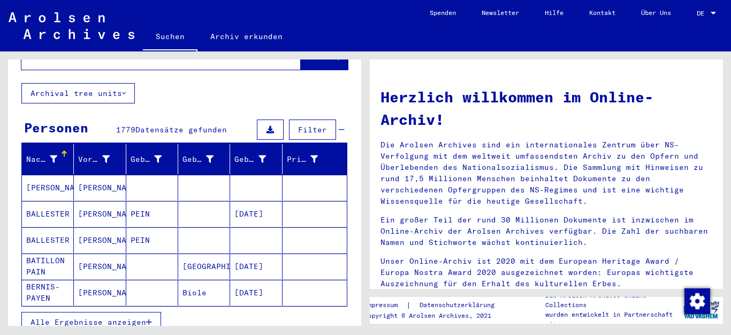
click at [151, 318] on icon "button" at bounding box center [149, 321] width 6 height 7
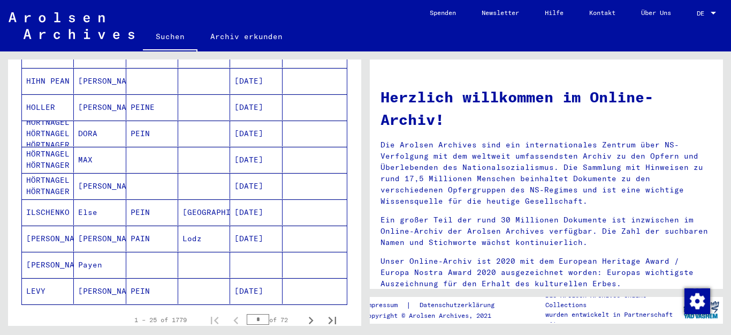
scroll to position [589, 0]
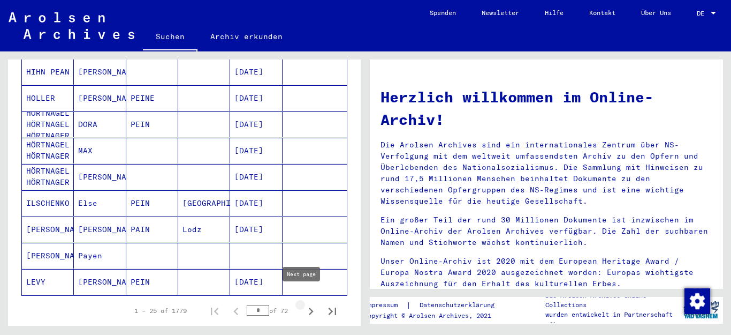
click at [304, 304] on icon "Next page" at bounding box center [311, 311] width 15 height 15
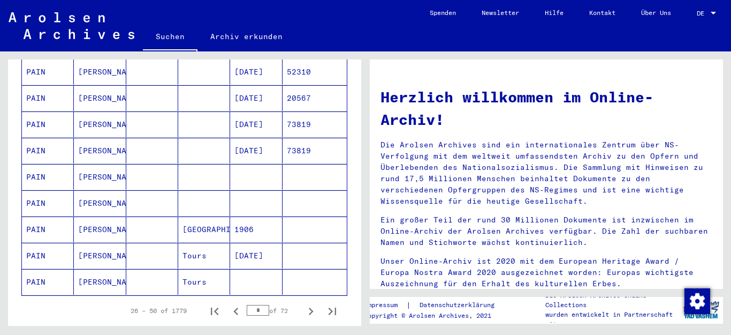
click at [304, 304] on icon "Next page" at bounding box center [311, 311] width 15 height 15
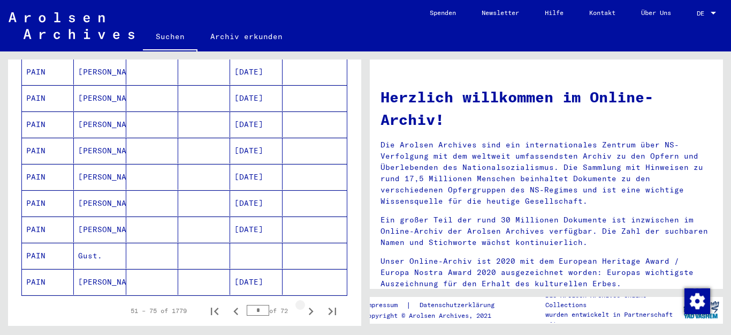
click at [304, 304] on icon "Next page" at bounding box center [311, 311] width 15 height 15
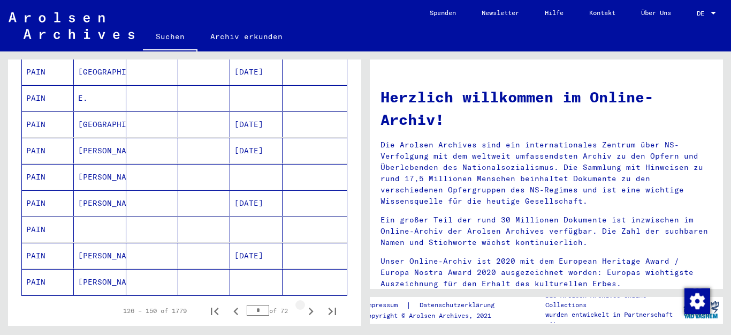
click at [304, 304] on icon "Next page" at bounding box center [311, 311] width 15 height 15
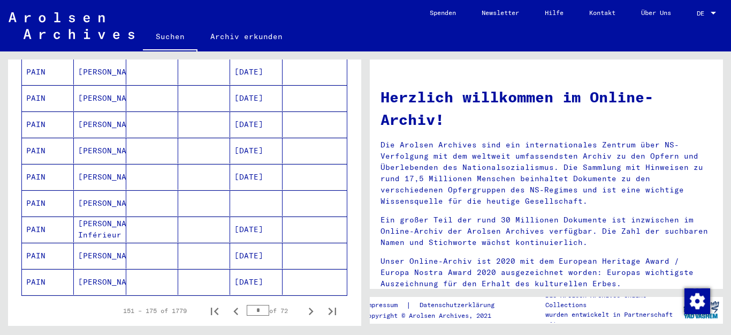
click at [304, 304] on icon "Next page" at bounding box center [311, 311] width 15 height 15
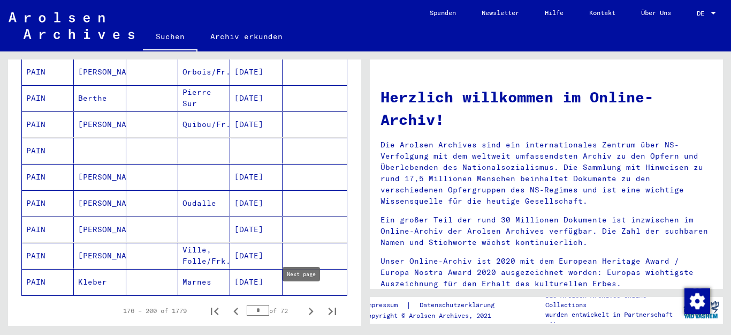
click at [304, 304] on icon "Next page" at bounding box center [311, 311] width 15 height 15
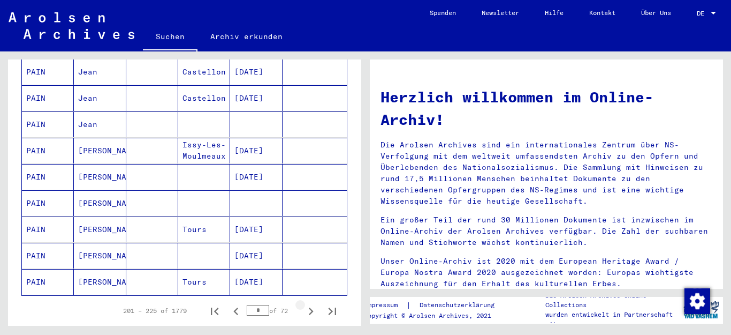
click at [304, 304] on icon "Next page" at bounding box center [311, 311] width 15 height 15
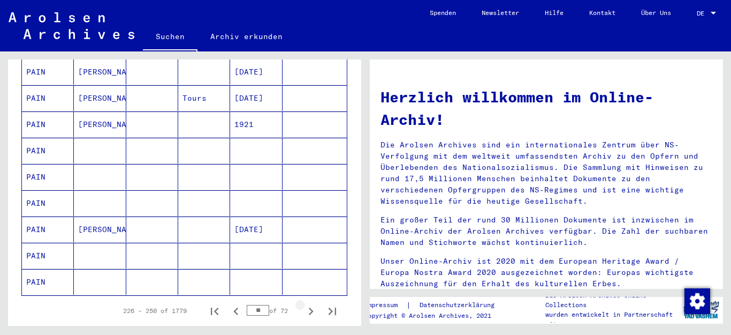
click at [304, 304] on icon "Next page" at bounding box center [311, 311] width 15 height 15
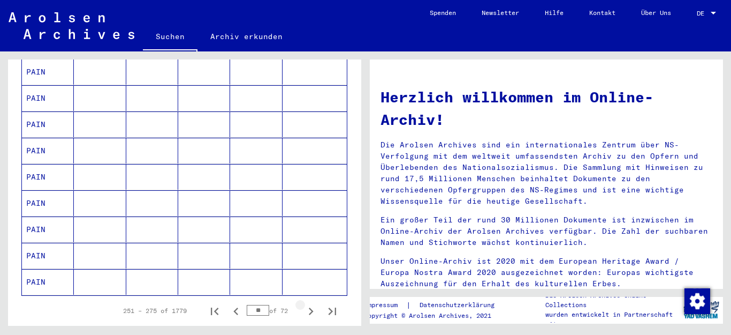
click at [304, 304] on icon "Next page" at bounding box center [311, 311] width 15 height 15
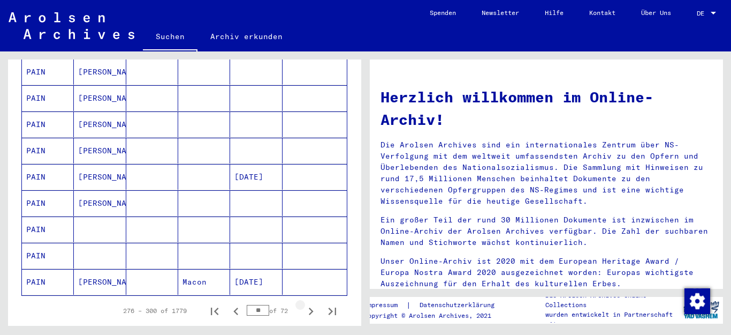
click at [304, 304] on icon "Next page" at bounding box center [311, 311] width 15 height 15
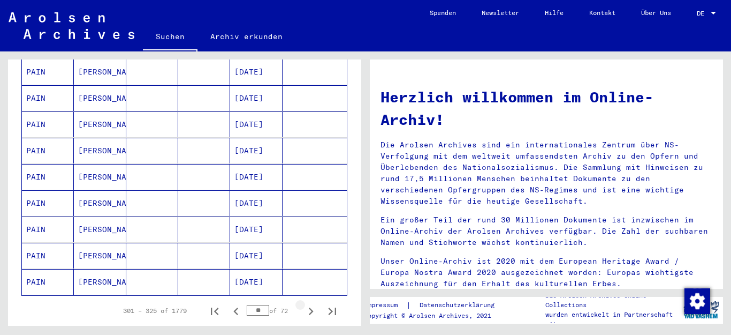
click at [304, 304] on icon "Next page" at bounding box center [311, 311] width 15 height 15
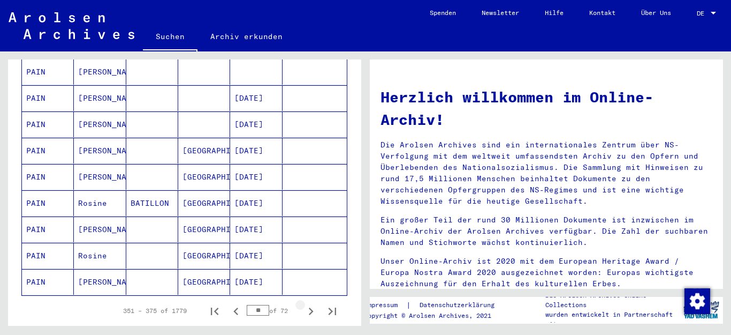
click at [309, 307] on icon "Next page" at bounding box center [311, 310] width 5 height 7
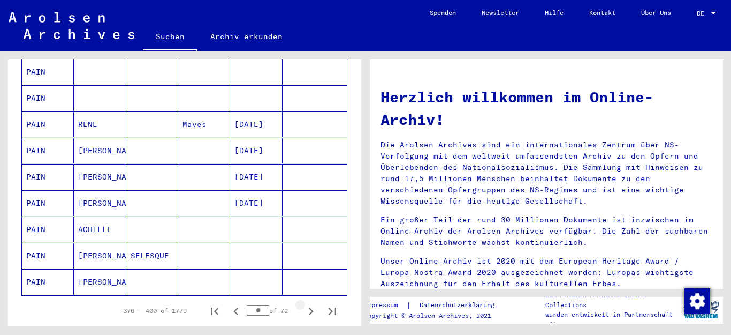
click at [309, 307] on icon "Next page" at bounding box center [311, 310] width 5 height 7
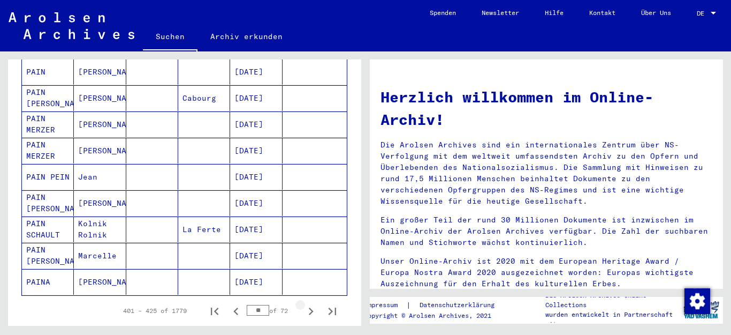
click at [309, 307] on icon "Next page" at bounding box center [311, 310] width 5 height 7
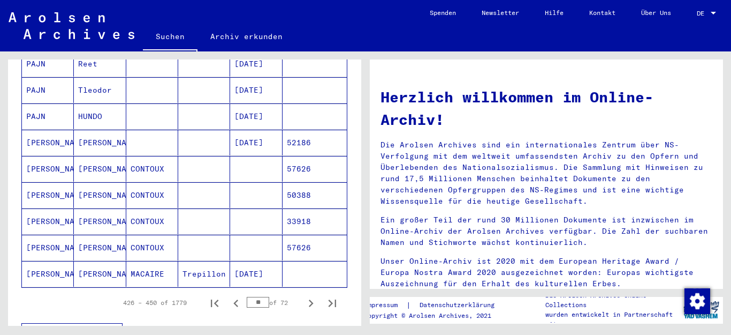
scroll to position [613, 0]
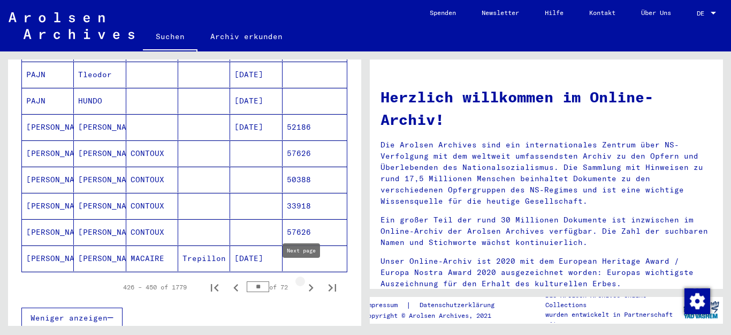
click at [304, 280] on icon "Next page" at bounding box center [311, 287] width 15 height 15
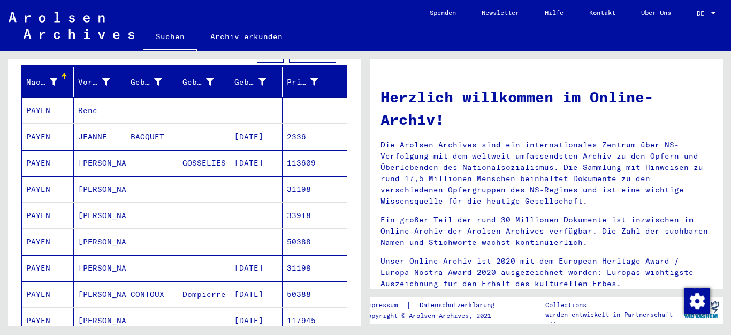
scroll to position [24, 0]
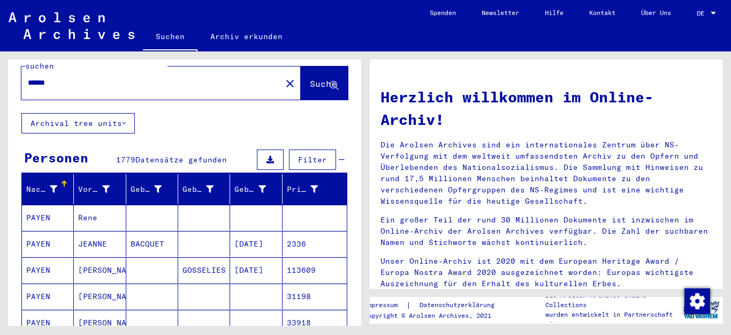
click at [217, 206] on mat-cell at bounding box center [204, 218] width 52 height 26
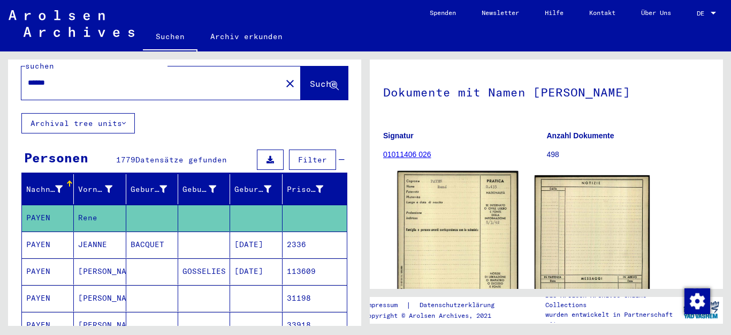
scroll to position [107, 0]
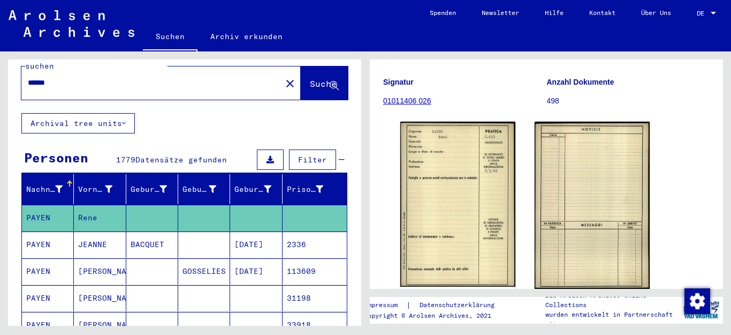
click at [210, 292] on mat-cell at bounding box center [204, 298] width 52 height 26
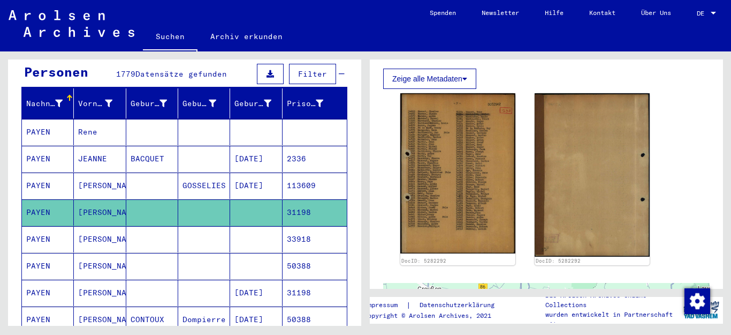
scroll to position [131, 0]
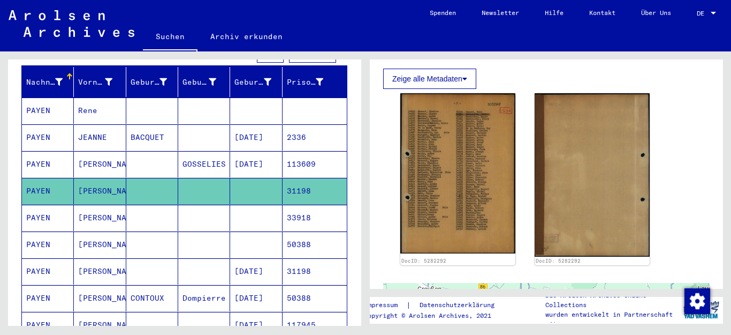
click at [236, 212] on mat-cell at bounding box center [256, 218] width 52 height 26
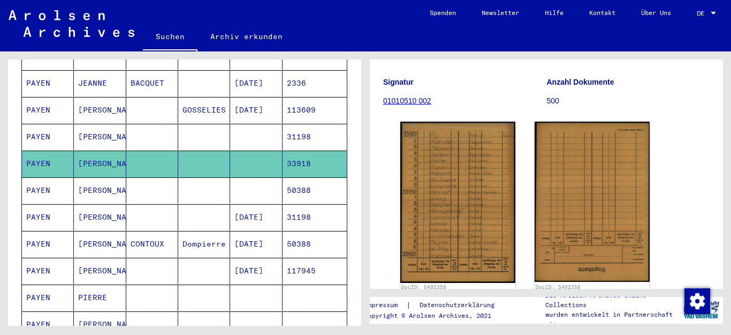
scroll to position [238, 0]
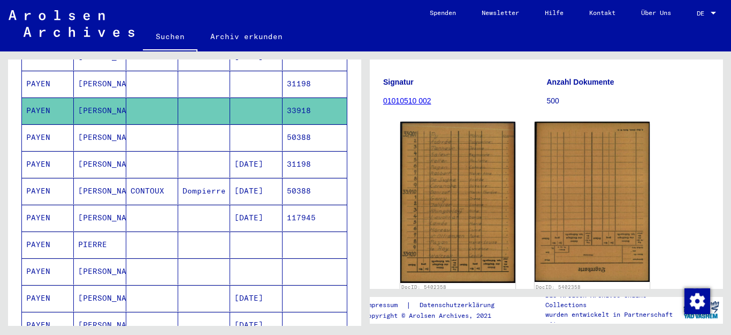
click at [192, 205] on mat-cell at bounding box center [204, 218] width 52 height 26
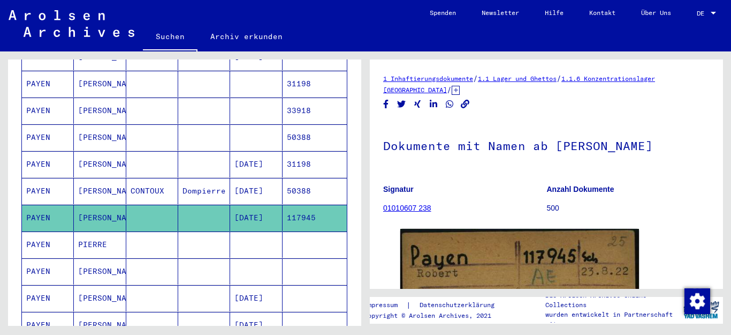
scroll to position [54, 0]
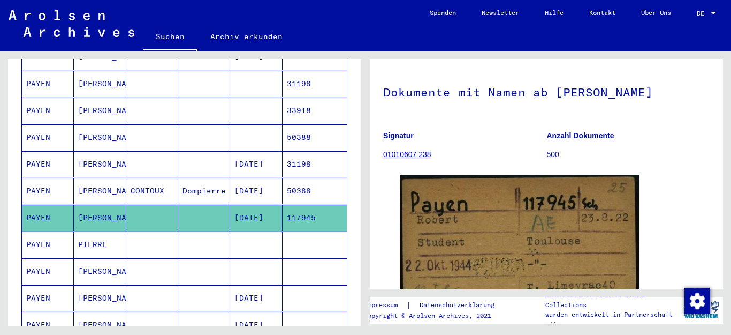
click at [249, 231] on mat-cell at bounding box center [256, 244] width 52 height 26
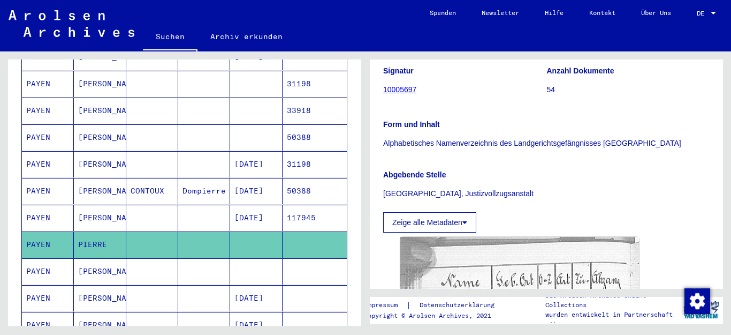
scroll to position [321, 0]
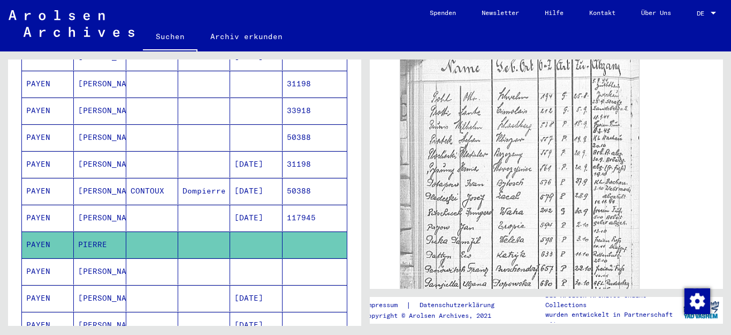
click at [250, 258] on mat-cell at bounding box center [256, 271] width 52 height 26
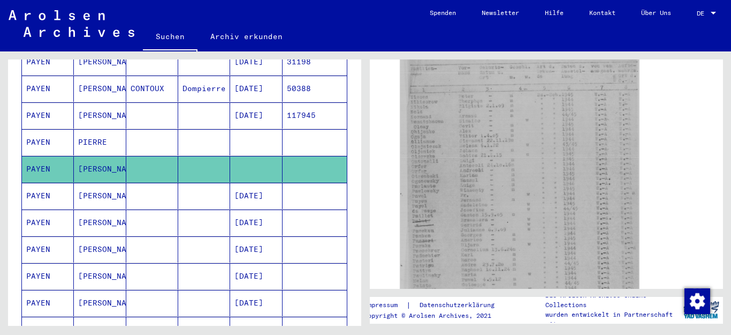
scroll to position [345, 0]
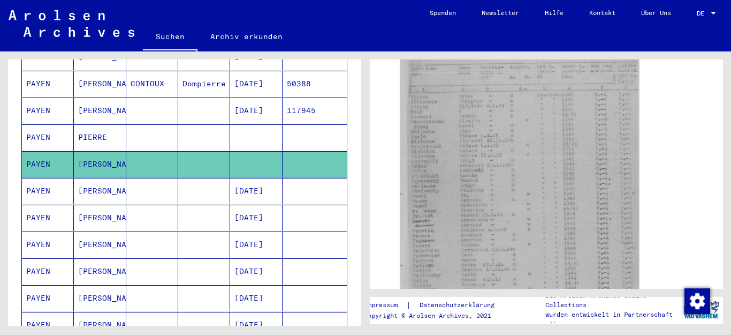
click at [212, 182] on mat-cell at bounding box center [204, 191] width 52 height 26
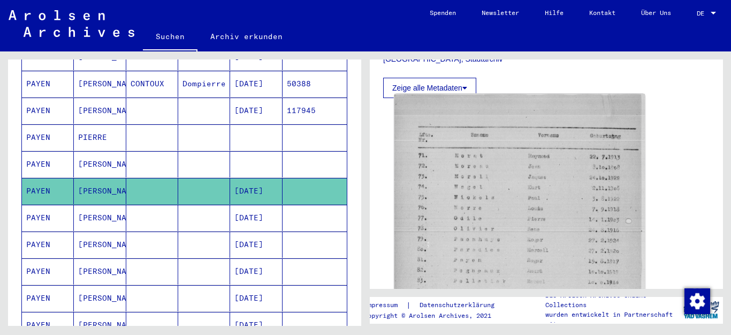
scroll to position [321, 0]
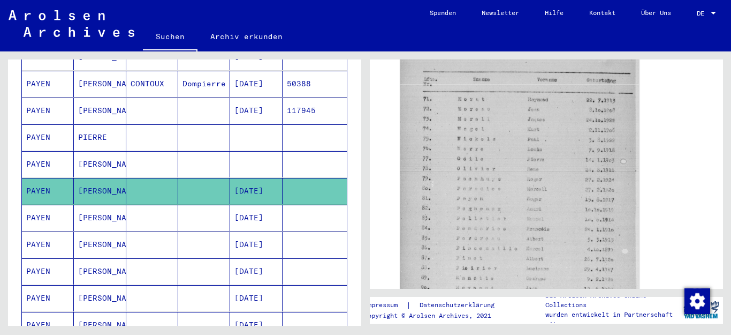
click at [209, 231] on mat-cell at bounding box center [204, 244] width 52 height 26
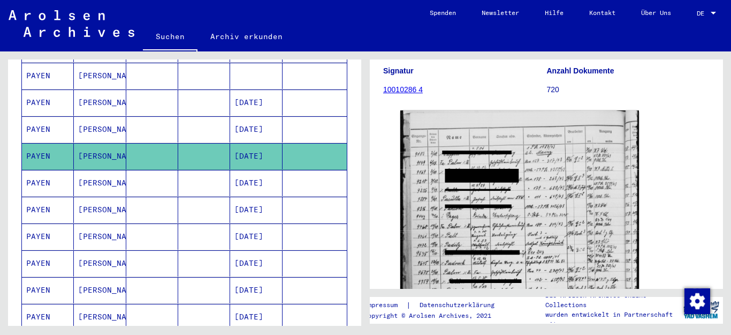
scroll to position [452, 0]
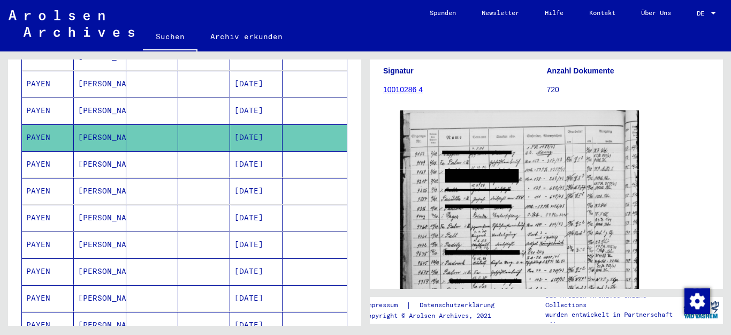
click at [199, 205] on mat-cell at bounding box center [204, 218] width 52 height 26
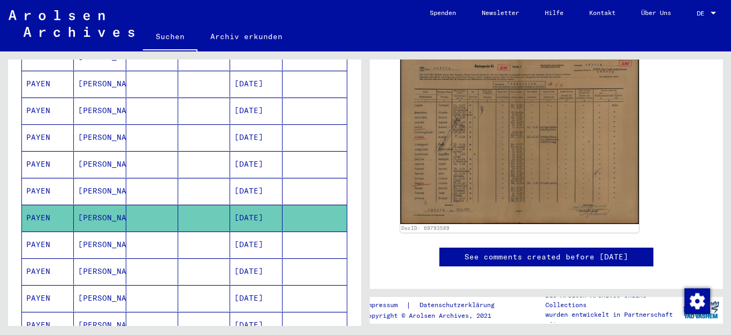
scroll to position [506, 0]
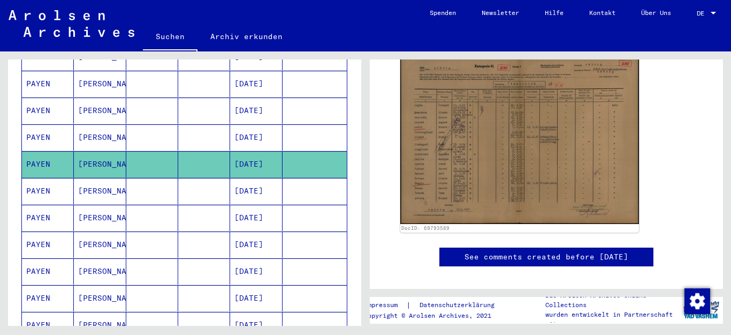
drag, startPoint x: 187, startPoint y: 234, endPoint x: 188, endPoint y: 239, distance: 5.5
click at [187, 235] on mat-cell at bounding box center [204, 244] width 52 height 26
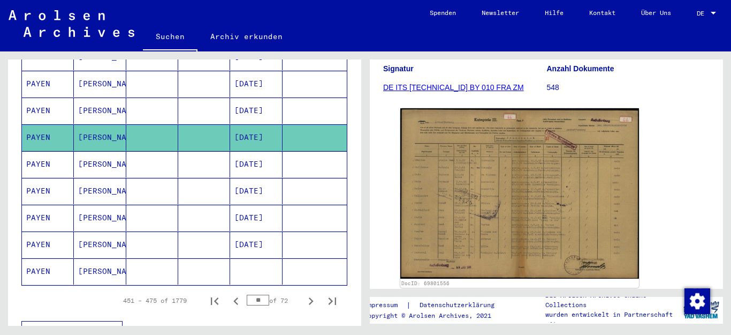
scroll to position [666, 0]
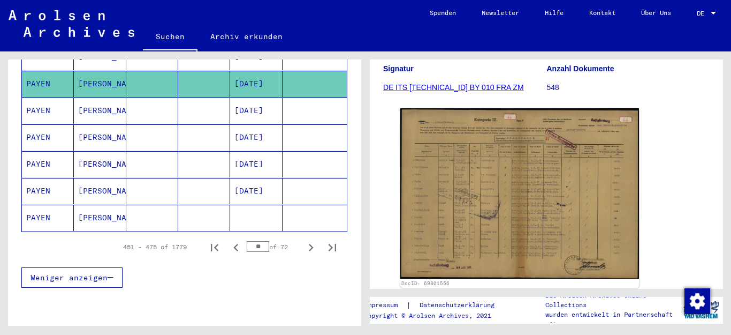
click at [205, 178] on mat-cell at bounding box center [204, 191] width 52 height 26
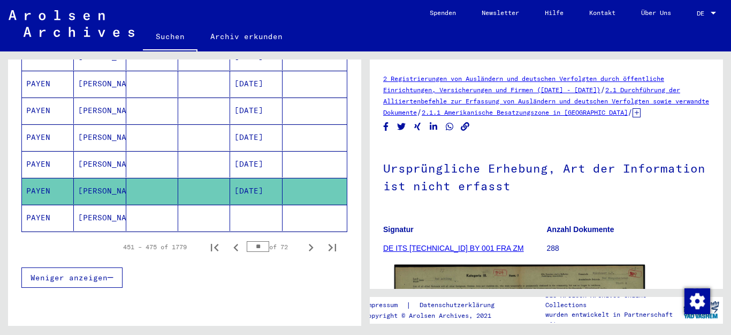
scroll to position [107, 0]
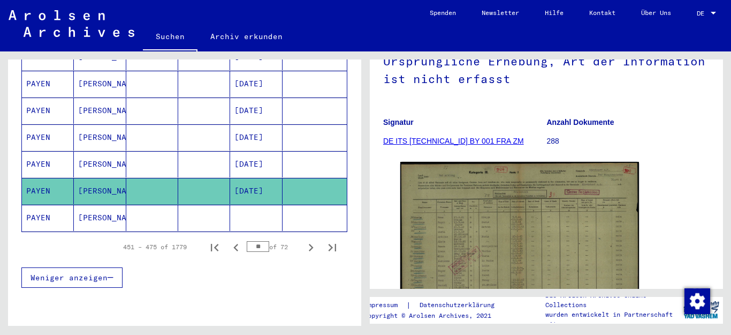
click at [255, 207] on mat-cell at bounding box center [256, 218] width 52 height 26
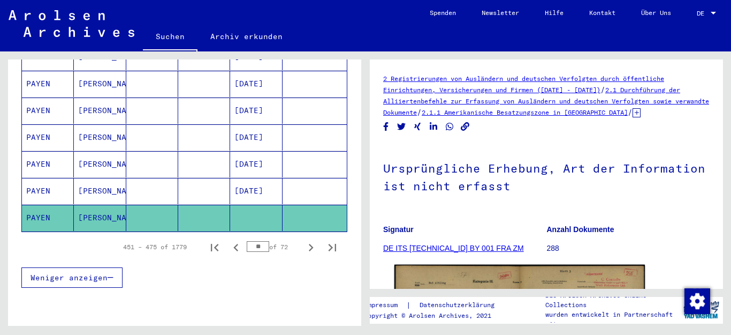
scroll to position [161, 0]
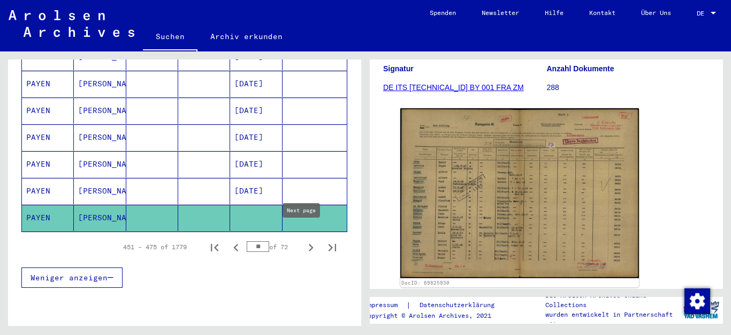
click at [304, 240] on icon "Next page" at bounding box center [311, 247] width 15 height 15
type input "**"
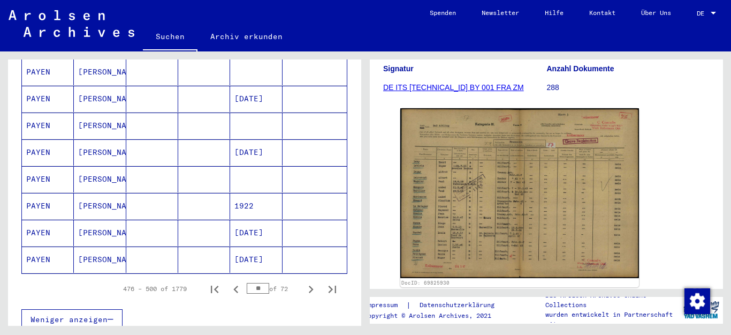
scroll to position [613, 0]
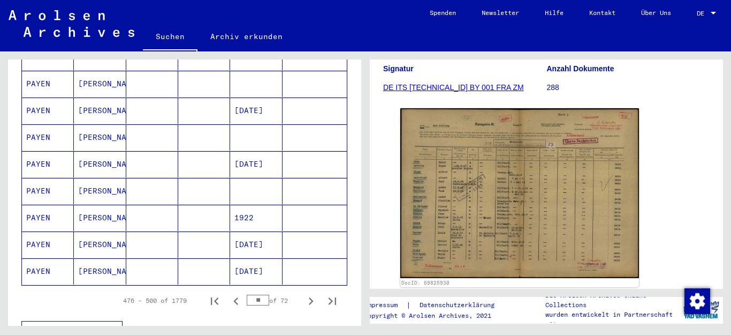
click at [199, 124] on mat-cell at bounding box center [204, 137] width 52 height 26
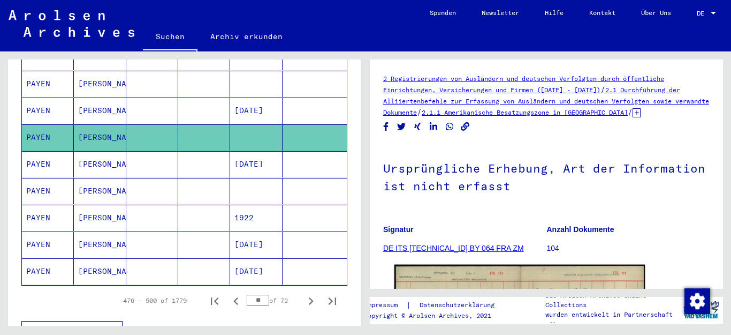
scroll to position [161, 0]
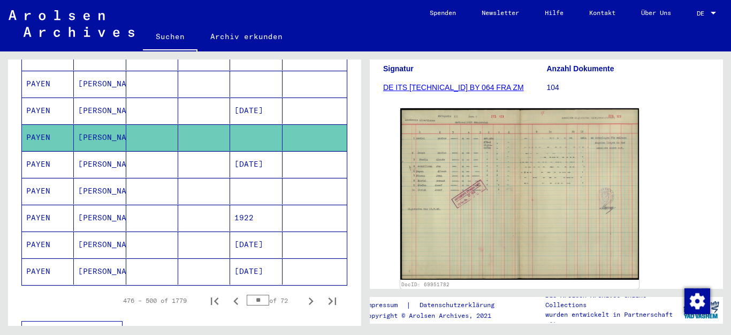
click at [204, 183] on mat-cell at bounding box center [204, 191] width 52 height 26
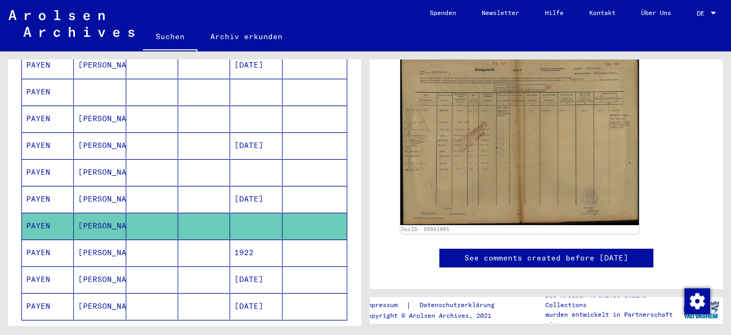
scroll to position [506, 0]
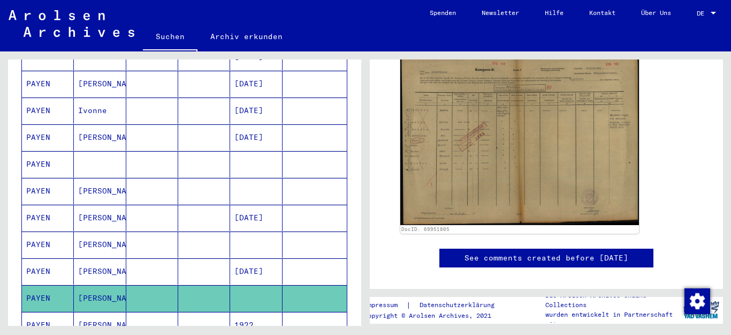
click at [213, 178] on mat-cell at bounding box center [204, 191] width 52 height 26
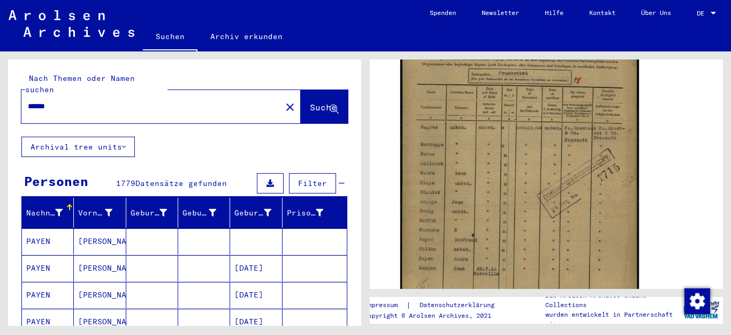
click at [92, 101] on input "*****" at bounding box center [151, 106] width 247 height 11
type input "**********"
click at [310, 102] on span "Suche" at bounding box center [323, 107] width 27 height 11
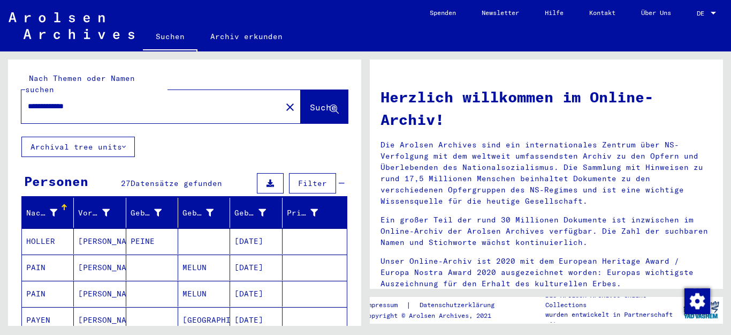
scroll to position [54, 0]
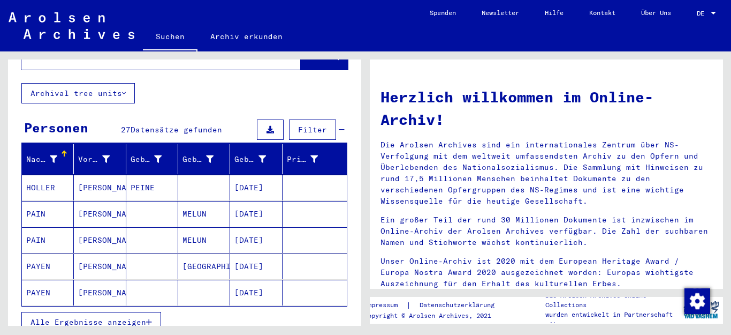
click at [140, 317] on span "Alle Ergebnisse anzeigen" at bounding box center [89, 322] width 116 height 10
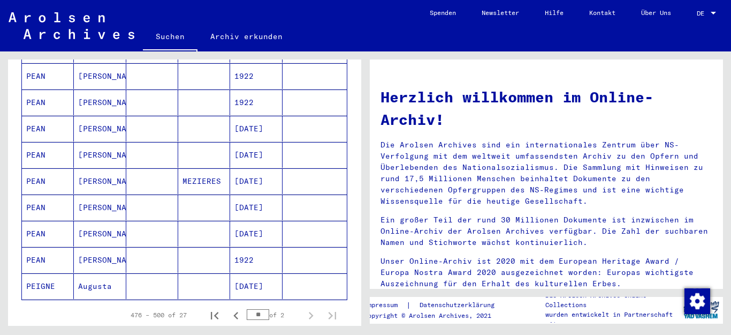
scroll to position [589, 0]
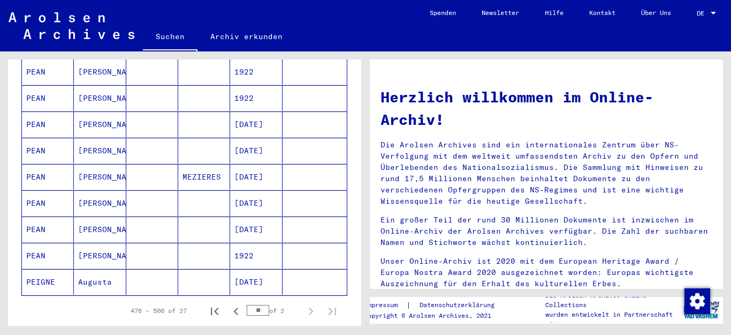
drag, startPoint x: 255, startPoint y: 300, endPoint x: 240, endPoint y: 302, distance: 14.5
click at [247, 305] on input "**" at bounding box center [258, 310] width 22 height 11
click at [304, 304] on icon "Next page" at bounding box center [311, 311] width 15 height 15
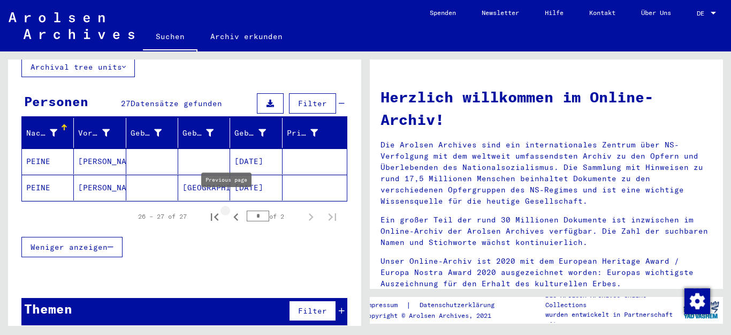
click at [233, 213] on icon "Previous page" at bounding box center [235, 216] width 5 height 7
type input "*"
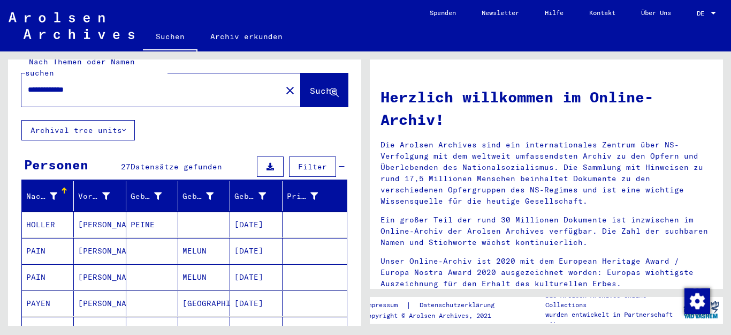
scroll to position [0, 0]
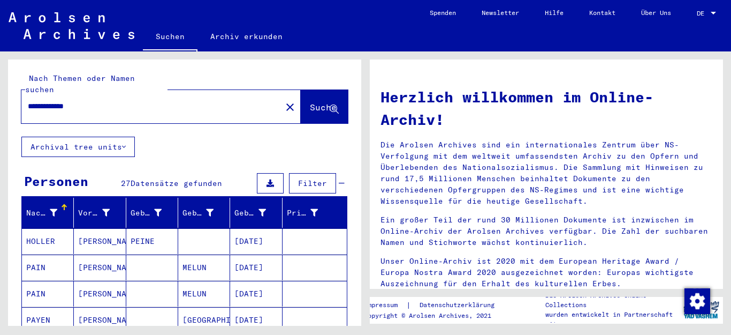
drag, startPoint x: 106, startPoint y: 99, endPoint x: 55, endPoint y: 97, distance: 51.4
click at [55, 101] on input "**********" at bounding box center [148, 106] width 241 height 11
type input "**********"
click at [310, 102] on span "Suche" at bounding box center [323, 107] width 27 height 11
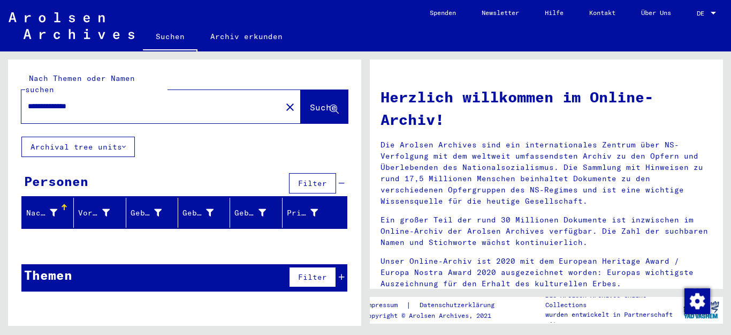
drag, startPoint x: 109, startPoint y: 95, endPoint x: 20, endPoint y: 101, distance: 89.1
click at [20, 101] on div "**********" at bounding box center [184, 97] width 353 height 77
paste input "**********"
type input "**********"
click at [310, 90] on button "Suche" at bounding box center [324, 106] width 47 height 33
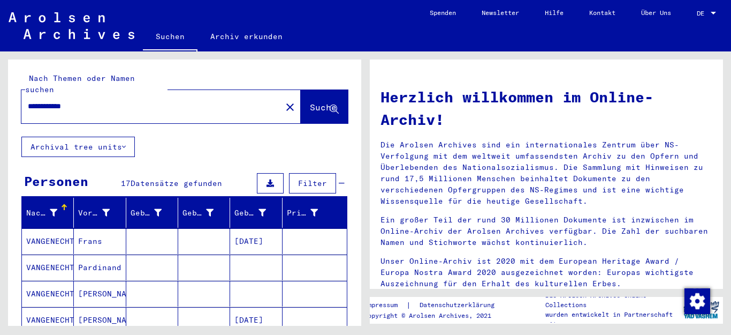
click at [187, 231] on mat-cell at bounding box center [204, 241] width 52 height 26
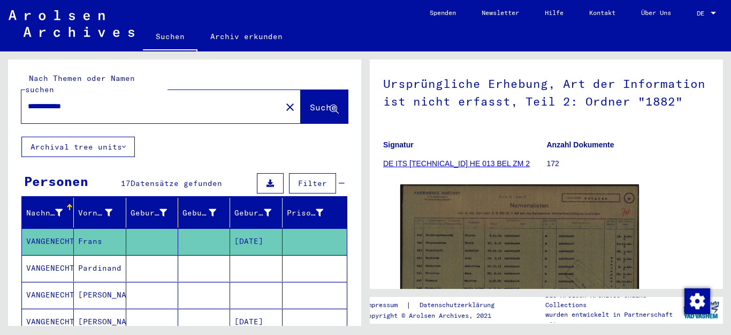
scroll to position [107, 0]
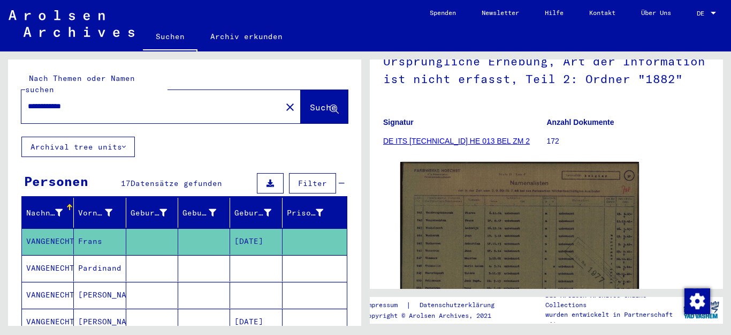
click at [205, 258] on mat-cell at bounding box center [204, 268] width 52 height 26
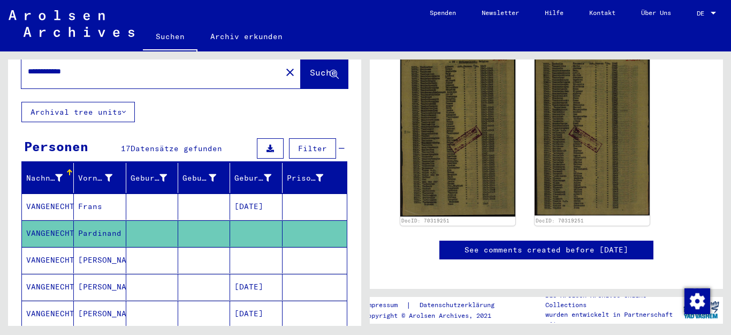
scroll to position [54, 0]
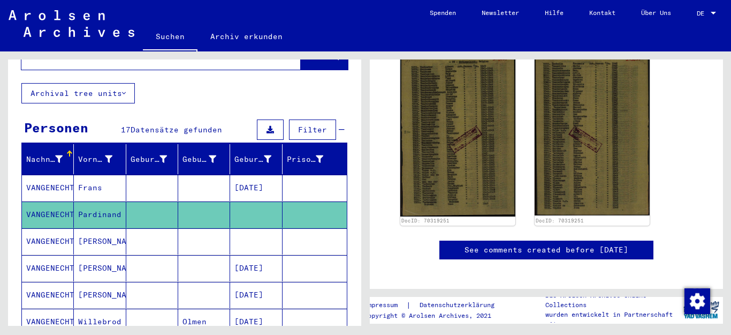
click at [213, 235] on mat-cell at bounding box center [204, 241] width 52 height 26
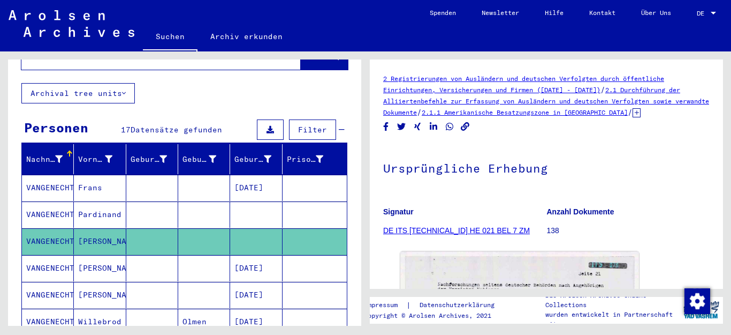
scroll to position [161, 0]
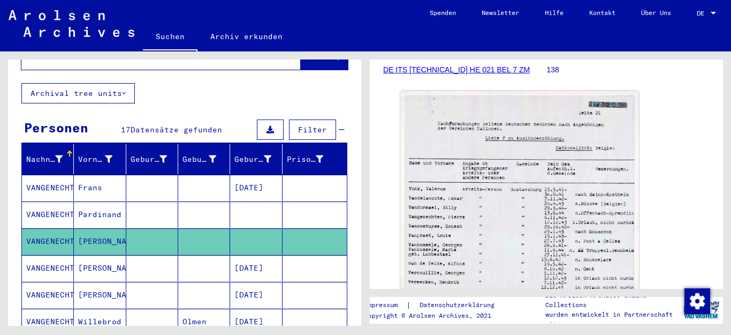
click at [201, 259] on mat-cell at bounding box center [204, 268] width 52 height 26
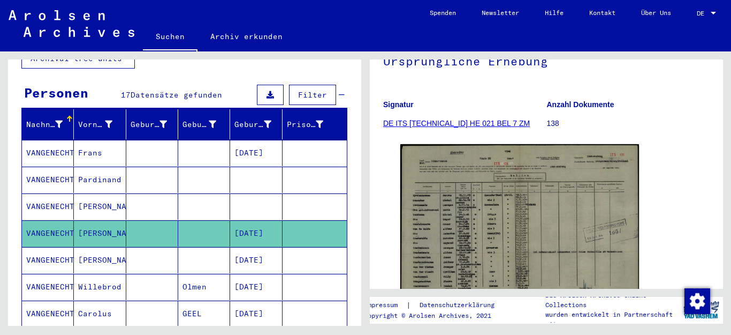
scroll to position [107, 0]
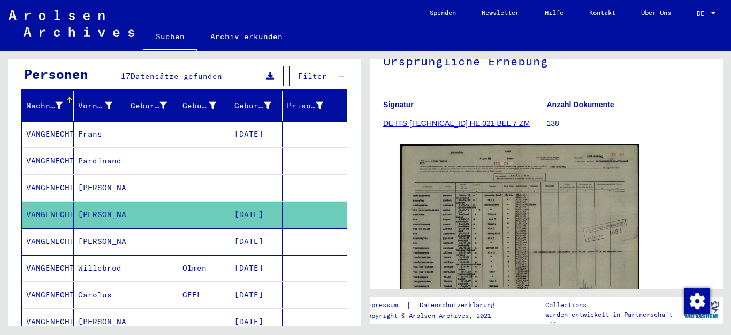
click at [210, 228] on mat-cell at bounding box center [204, 241] width 52 height 26
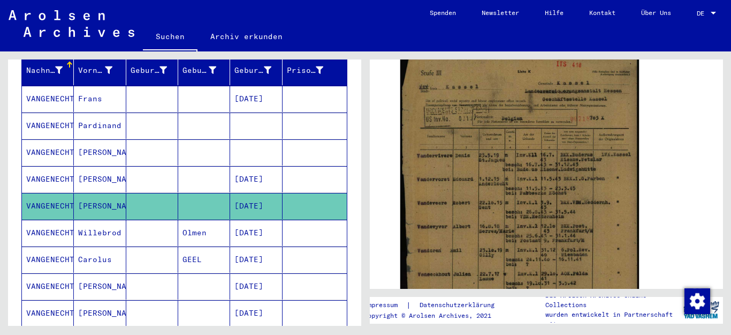
scroll to position [161, 0]
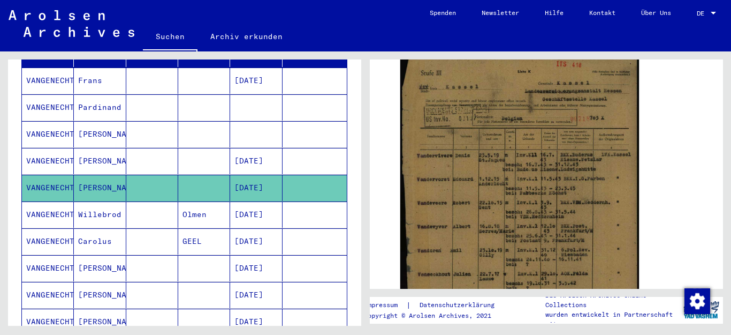
click at [210, 261] on mat-cell at bounding box center [204, 268] width 52 height 26
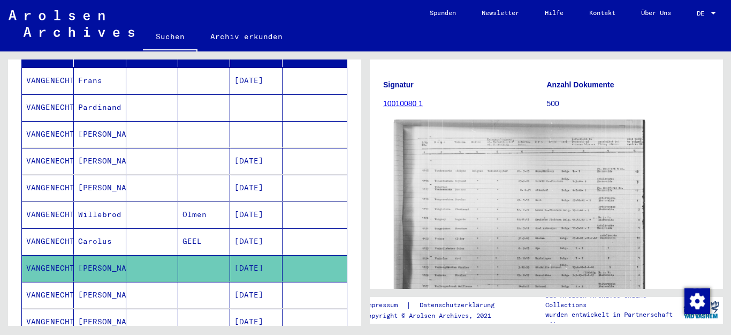
scroll to position [161, 0]
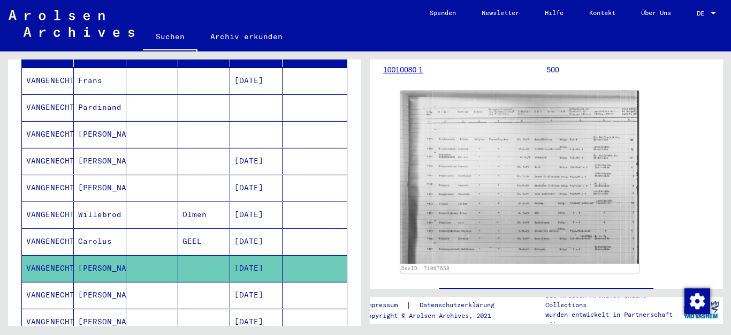
click at [212, 283] on mat-cell at bounding box center [204, 295] width 52 height 26
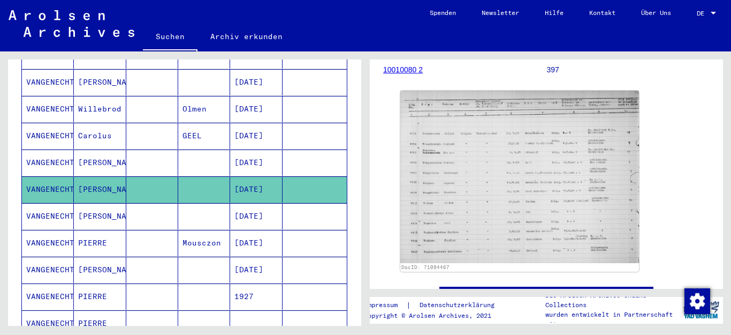
scroll to position [268, 0]
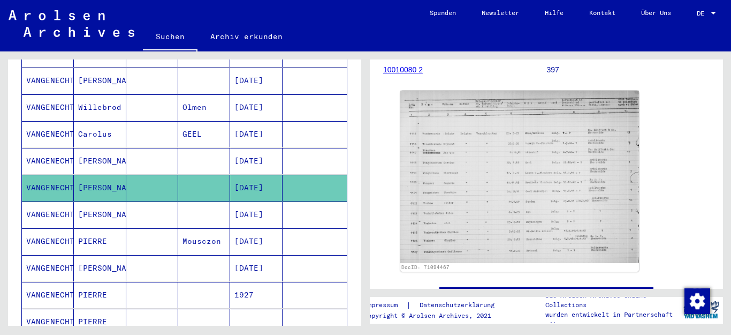
click at [208, 206] on mat-cell at bounding box center [204, 214] width 52 height 26
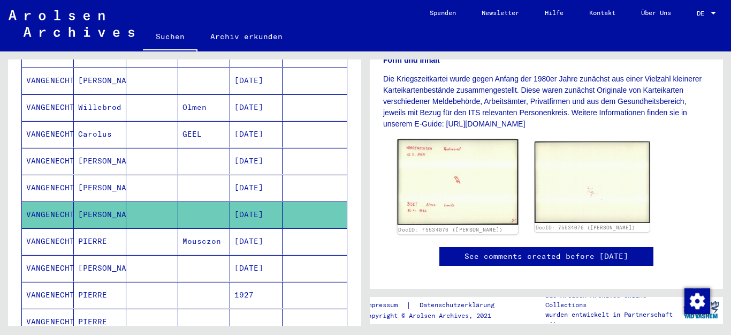
scroll to position [214, 0]
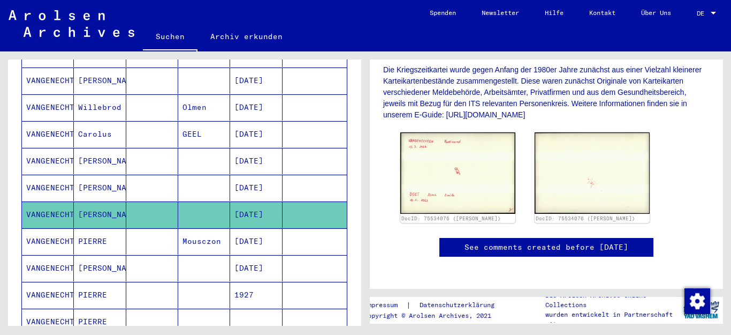
click at [200, 230] on mat-cell "Mousczon" at bounding box center [204, 241] width 52 height 26
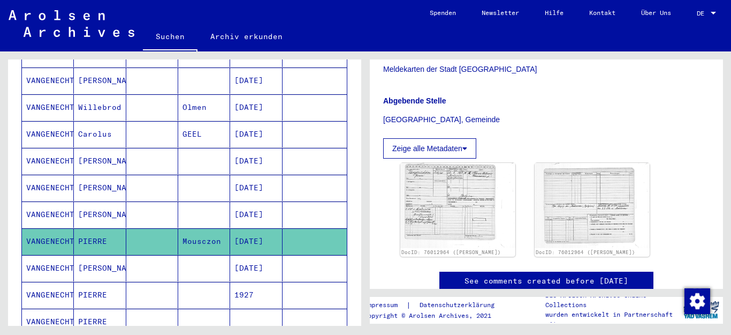
scroll to position [268, 0]
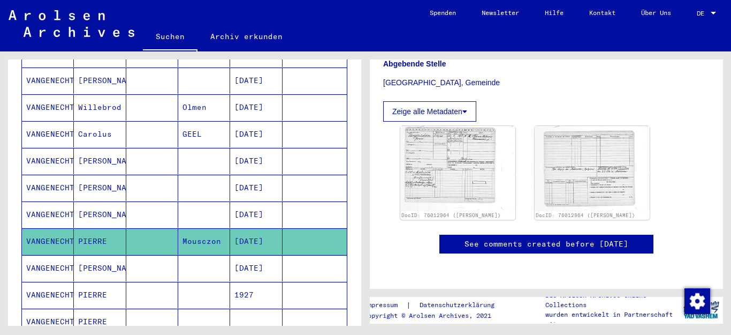
click at [209, 262] on mat-cell at bounding box center [204, 268] width 52 height 26
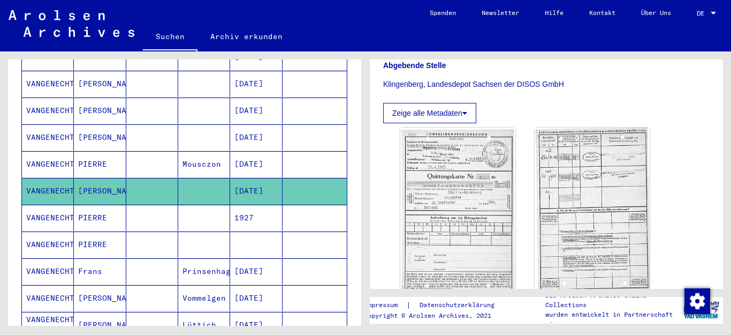
scroll to position [375, 0]
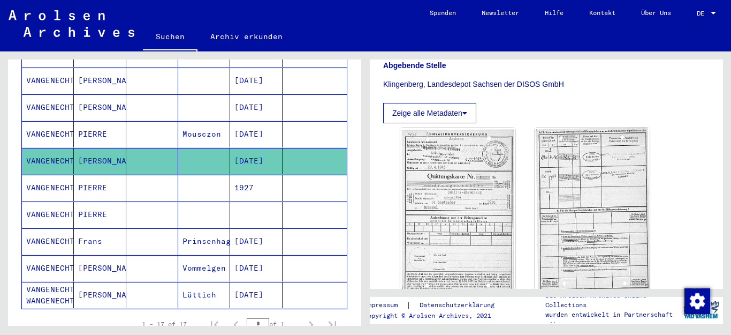
click at [206, 180] on mat-cell at bounding box center [204, 188] width 52 height 26
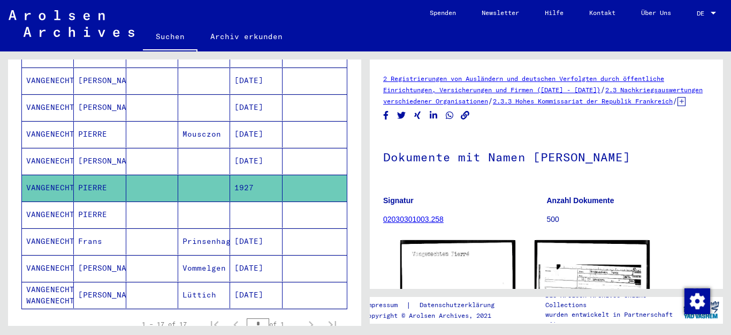
scroll to position [107, 0]
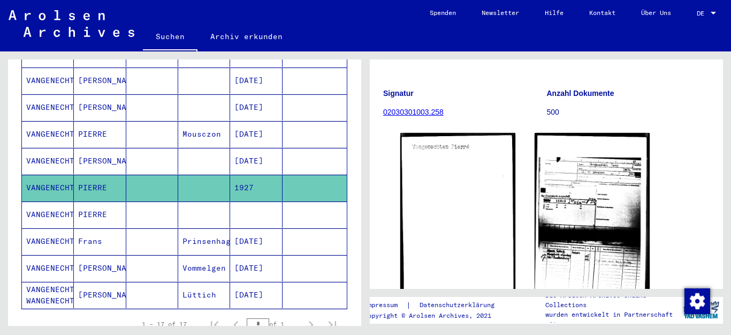
click at [202, 202] on mat-cell at bounding box center [204, 214] width 52 height 26
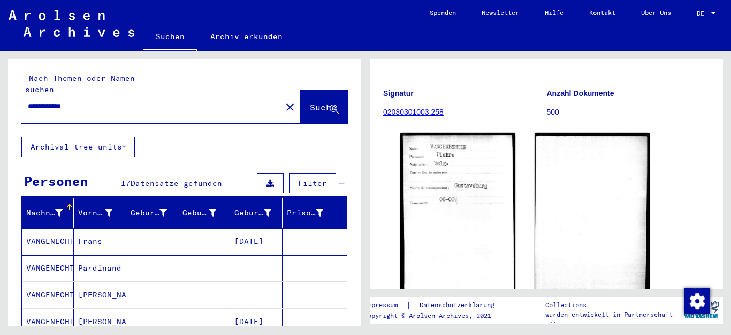
drag, startPoint x: 102, startPoint y: 97, endPoint x: 4, endPoint y: 96, distance: 98.0
click at [4, 96] on div "**********" at bounding box center [183, 188] width 366 height 274
type input "**********"
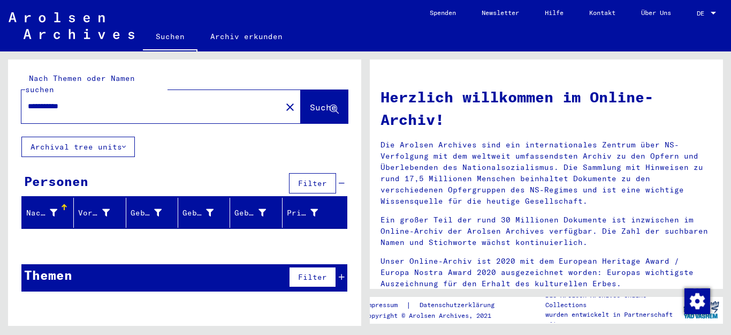
drag, startPoint x: 101, startPoint y: 92, endPoint x: 22, endPoint y: 96, distance: 78.3
click at [22, 97] on div "**********" at bounding box center [144, 106] width 247 height 24
click at [301, 94] on button "Suche" at bounding box center [324, 106] width 47 height 33
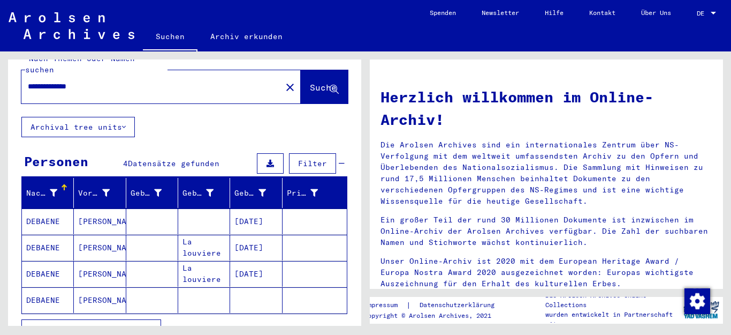
scroll to position [54, 0]
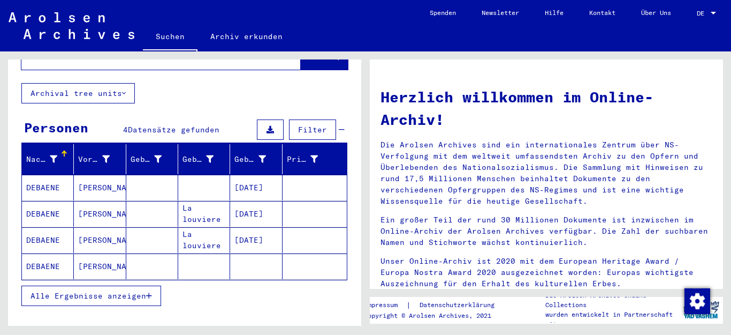
click at [210, 175] on mat-cell at bounding box center [204, 188] width 52 height 26
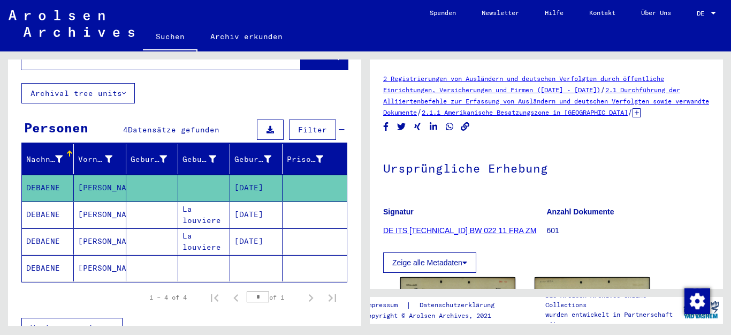
scroll to position [107, 0]
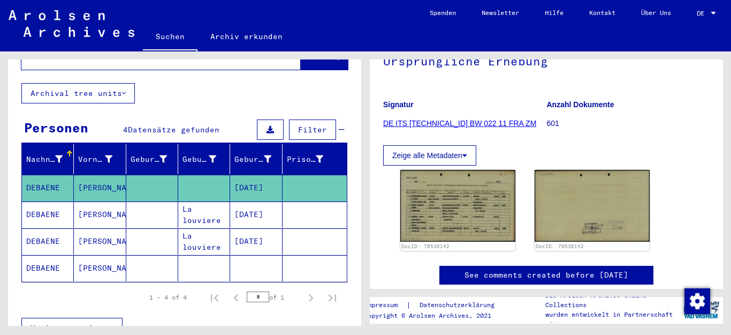
click at [197, 202] on mat-cell "La louviere" at bounding box center [204, 214] width 52 height 26
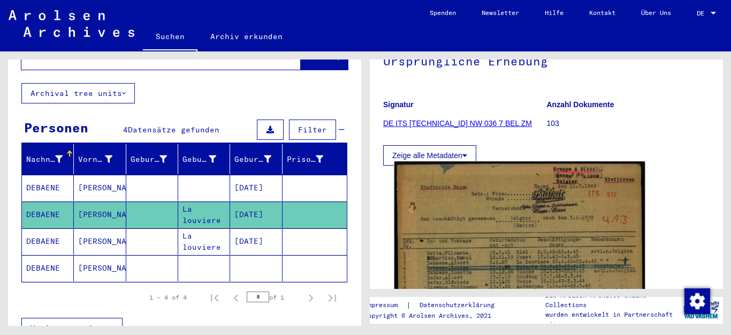
scroll to position [161, 0]
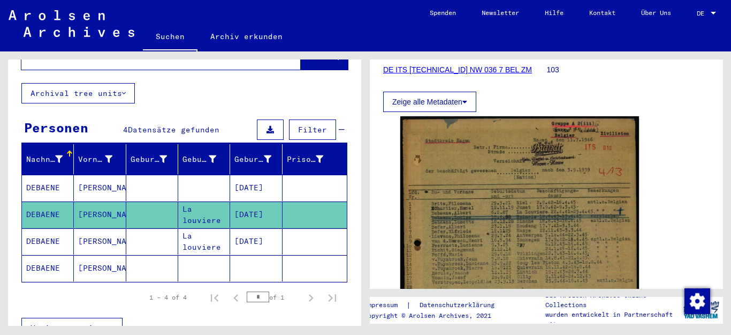
click at [193, 230] on mat-cell "La louviere" at bounding box center [204, 241] width 52 height 26
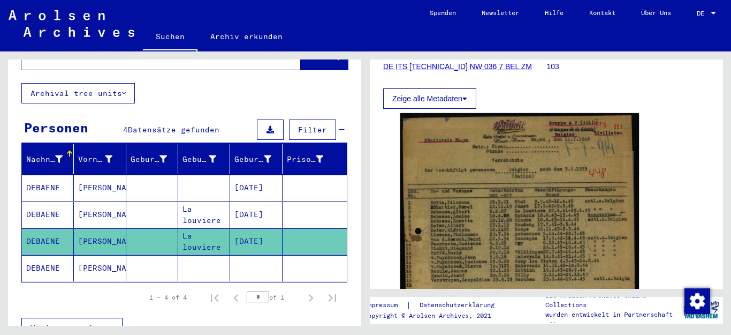
scroll to position [214, 0]
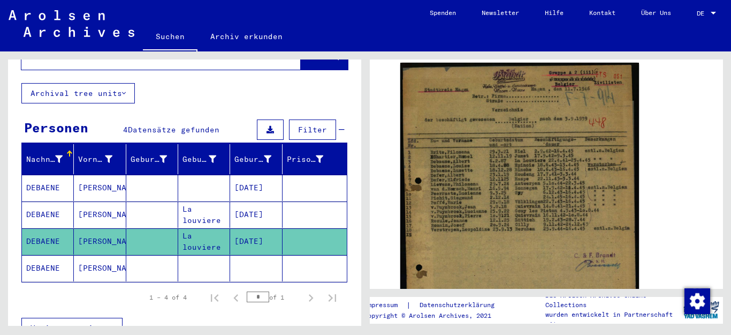
click at [209, 257] on mat-cell at bounding box center [204, 268] width 52 height 26
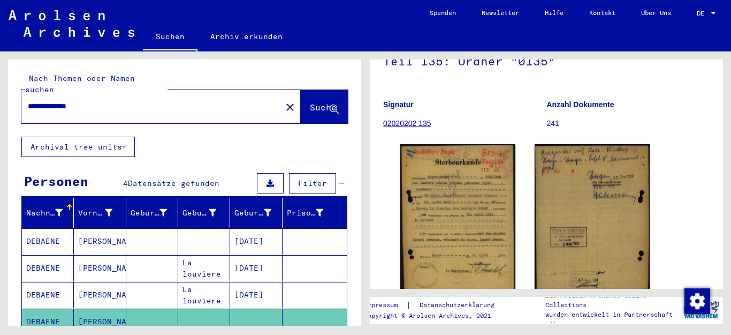
click at [96, 101] on input "**********" at bounding box center [151, 106] width 247 height 11
click at [310, 102] on span "Suche" at bounding box center [323, 107] width 27 height 11
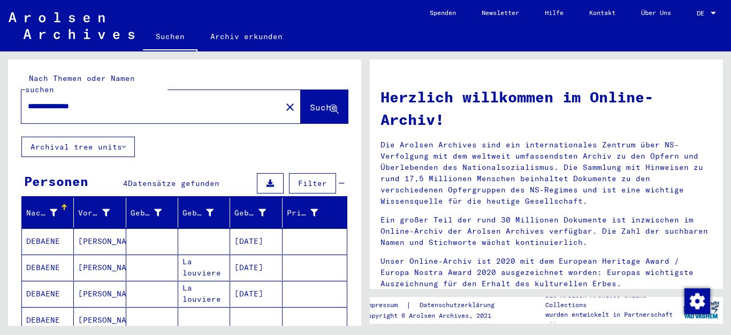
click at [114, 101] on input "**********" at bounding box center [148, 106] width 241 height 11
type input "**********"
click at [310, 102] on span "Suche" at bounding box center [323, 107] width 27 height 11
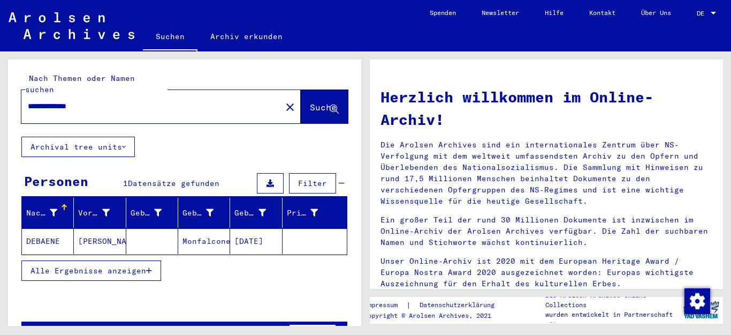
click at [183, 231] on mat-cell "Monfalcone" at bounding box center [204, 241] width 52 height 26
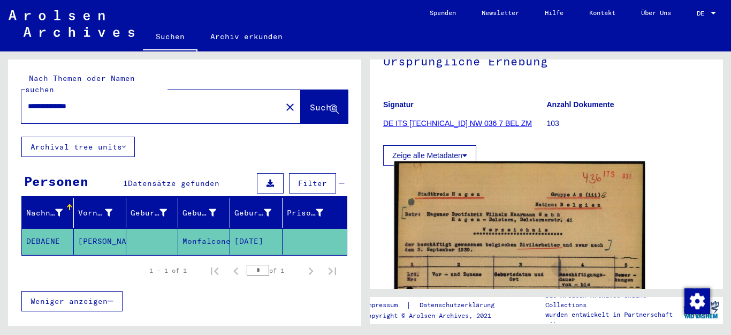
scroll to position [161, 0]
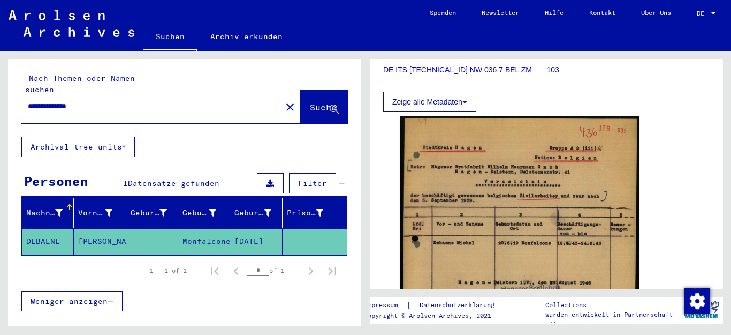
drag, startPoint x: 114, startPoint y: 97, endPoint x: 27, endPoint y: 99, distance: 86.2
click at [28, 101] on input "**********" at bounding box center [151, 106] width 247 height 11
click at [305, 103] on button "Suche" at bounding box center [324, 106] width 47 height 33
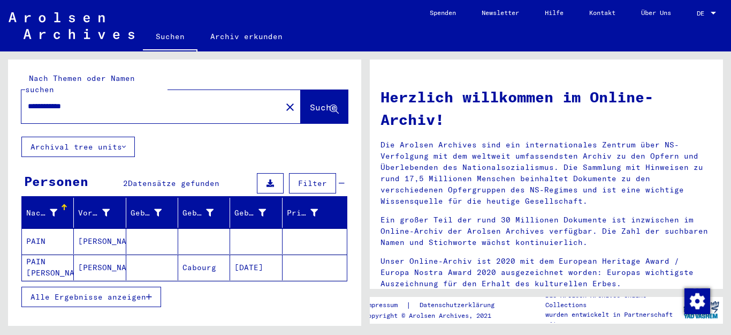
drag, startPoint x: 95, startPoint y: 97, endPoint x: 29, endPoint y: 102, distance: 66.6
click at [29, 102] on div "**********" at bounding box center [144, 106] width 247 height 24
click at [330, 105] on icon at bounding box center [334, 109] width 9 height 9
click at [207, 233] on mat-cell at bounding box center [204, 241] width 52 height 26
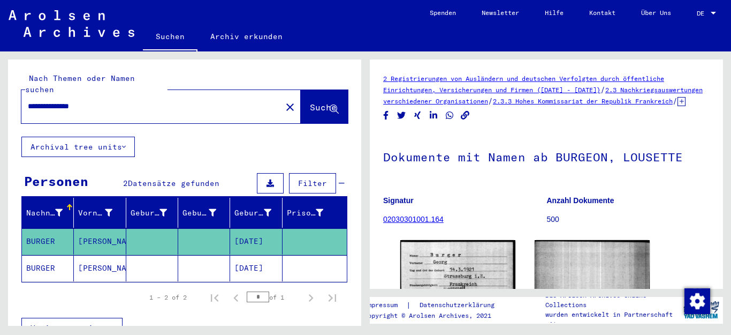
scroll to position [107, 0]
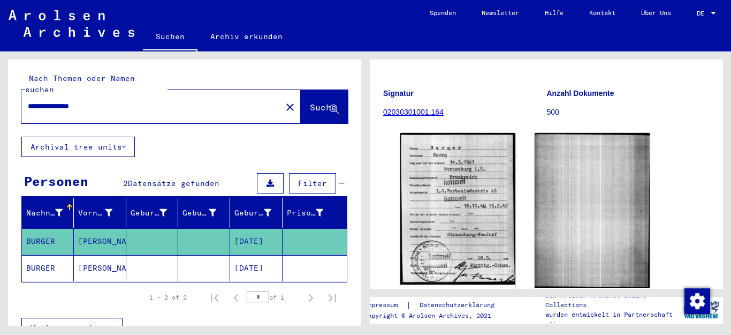
click at [212, 255] on mat-cell at bounding box center [204, 268] width 52 height 26
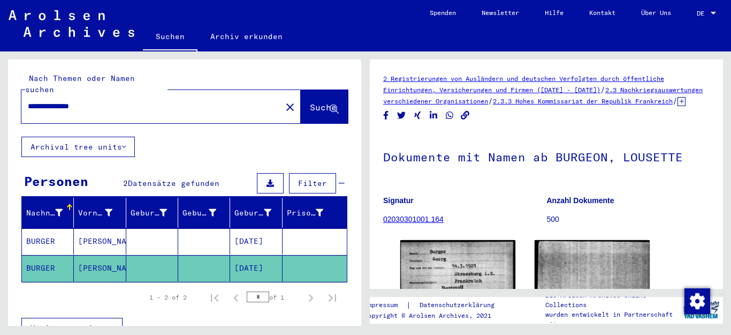
scroll to position [107, 0]
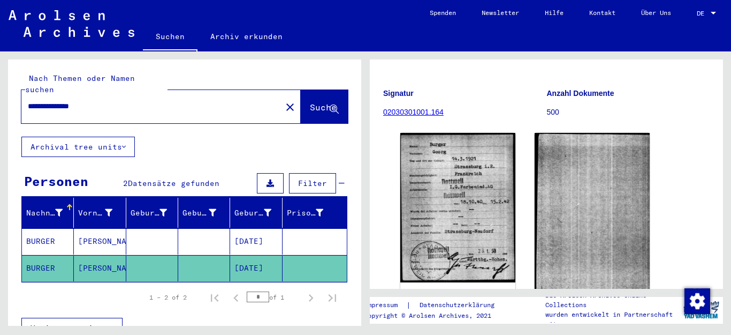
drag, startPoint x: 115, startPoint y: 94, endPoint x: 76, endPoint y: 97, distance: 38.7
click at [76, 101] on input "**********" at bounding box center [151, 106] width 247 height 11
click at [310, 102] on span "Suche" at bounding box center [323, 107] width 27 height 11
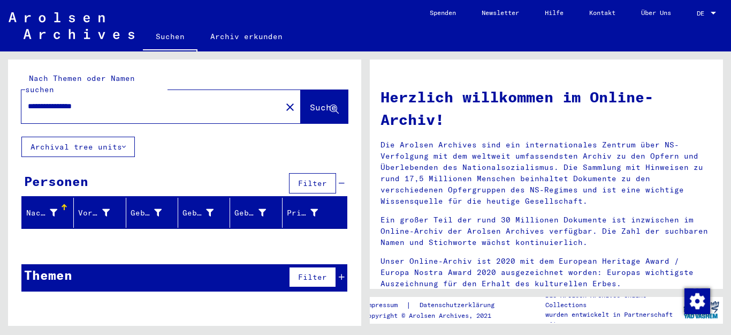
drag, startPoint x: 115, startPoint y: 97, endPoint x: 67, endPoint y: 97, distance: 48.2
click at [67, 101] on input "**********" at bounding box center [148, 106] width 241 height 11
type input "**********"
click at [321, 102] on span "Suche" at bounding box center [323, 107] width 27 height 11
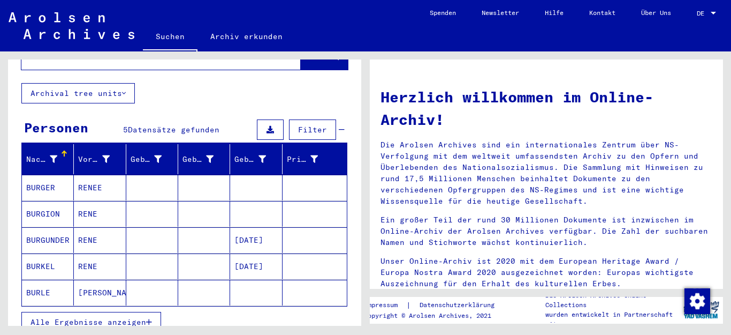
scroll to position [107, 0]
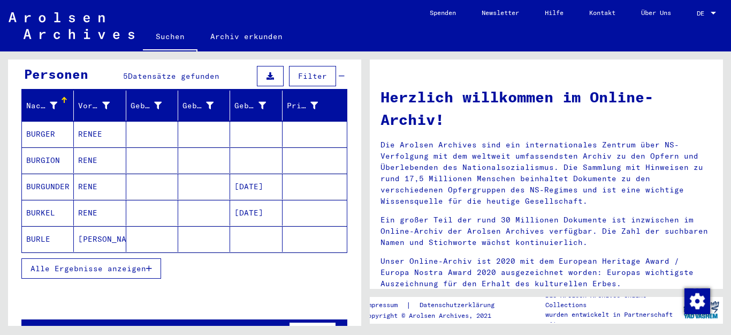
click at [146, 263] on span "Alle Ergebnisse anzeigen" at bounding box center [89, 268] width 116 height 10
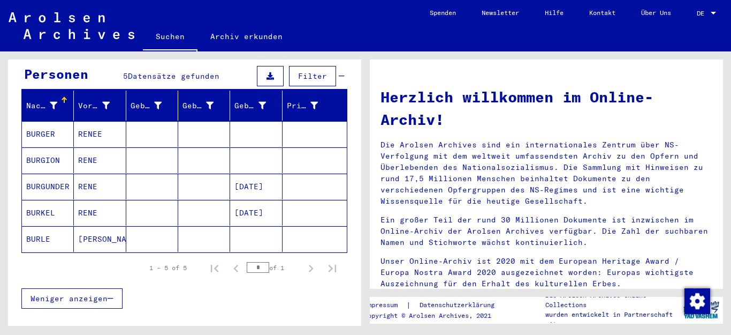
click at [213, 147] on mat-cell at bounding box center [204, 160] width 52 height 26
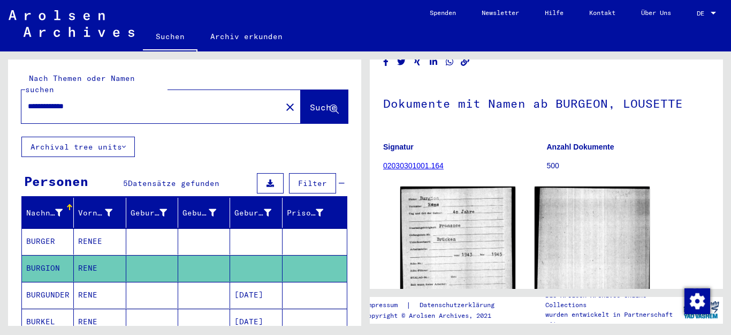
drag, startPoint x: 95, startPoint y: 90, endPoint x: 5, endPoint y: 87, distance: 90.0
click at [5, 88] on div "**********" at bounding box center [183, 188] width 366 height 274
type input "**********"
click at [301, 103] on button "Suche" at bounding box center [324, 106] width 47 height 33
